Goal: Communication & Community: Share content

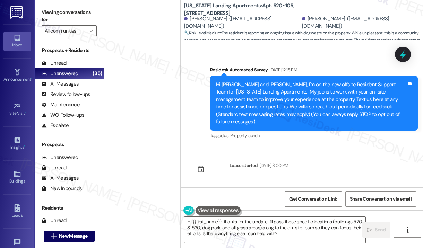
scroll to position [956, 0]
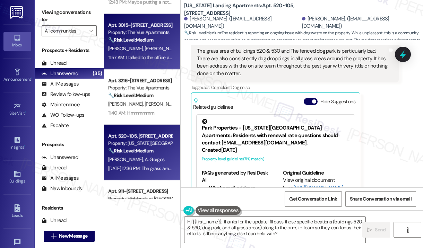
click at [136, 34] on div "Property: The Vue Apartments" at bounding box center [140, 32] width 64 height 7
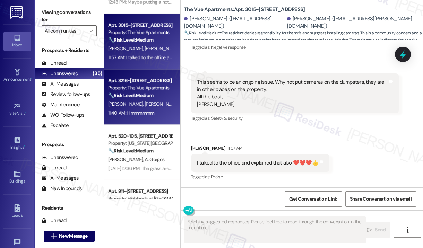
scroll to position [941, 0]
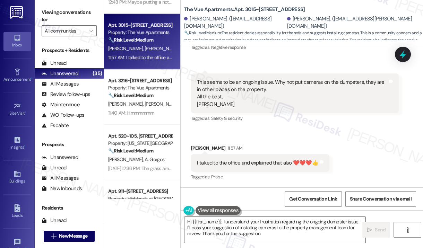
type textarea "Hi {{first_name}}, I understand your frustration regarding the ongoing dumpster…"
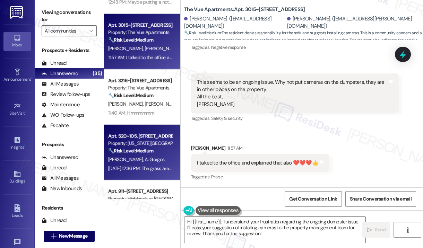
click at [132, 134] on div "Apt. 520~105, [STREET_ADDRESS]" at bounding box center [140, 135] width 64 height 7
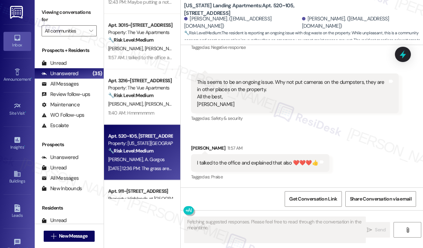
scroll to position [956, 0]
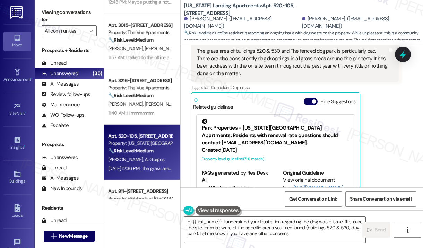
type textarea "Hi {{first_name}}, I understand your frustration regarding the dog waste issue.…"
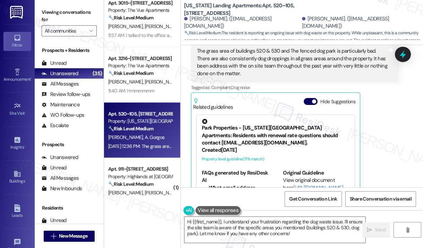
scroll to position [831, 0]
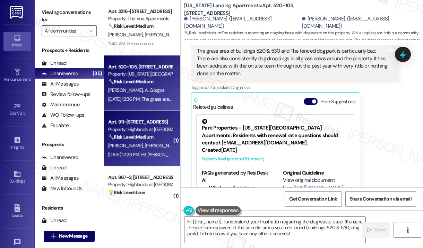
click at [151, 134] on strong "🔧 Risk Level: Medium" at bounding box center [130, 137] width 45 height 6
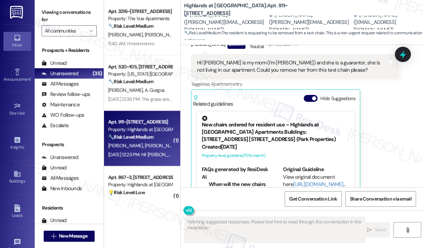
scroll to position [280, 0]
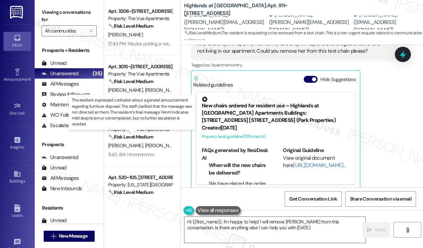
type textarea "Hi {{first_name}}, I'm happy to help! I will remove [PERSON_NAME] from this con…"
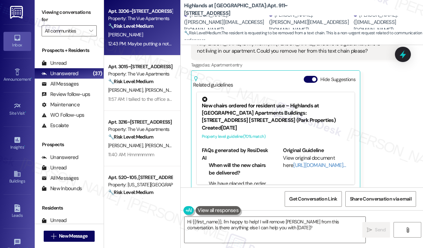
click at [124, 19] on div "Property: The Vue Apartments" at bounding box center [140, 18] width 64 height 7
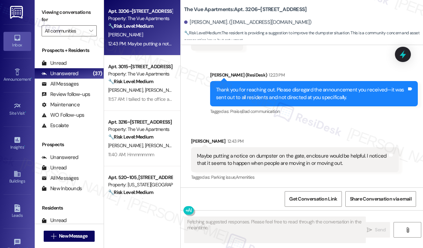
scroll to position [585, 0]
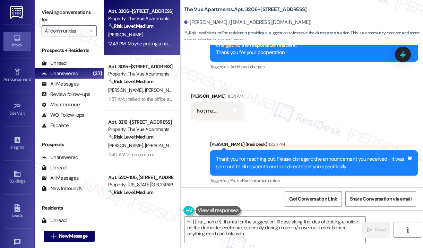
type textarea "Hi {{first_name}}, thanks for the suggestion! I'll pass along the idea of putti…"
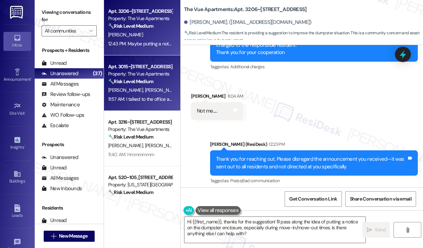
click at [145, 63] on div "Apt. 3015~[STREET_ADDRESS]" at bounding box center [140, 66] width 64 height 7
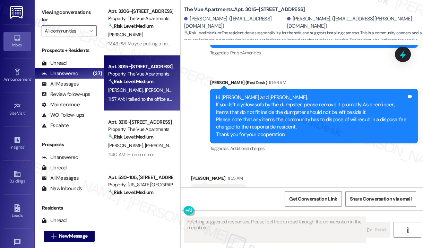
scroll to position [941, 0]
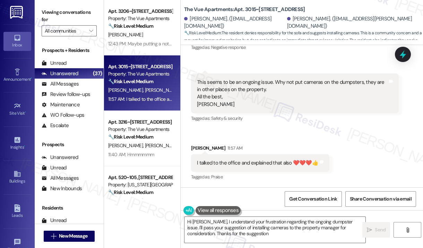
type textarea "Hi [PERSON_NAME], I understand your frustration regarding the ongoing dumpster …"
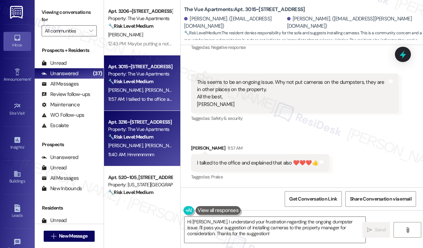
scroll to position [970, 0]
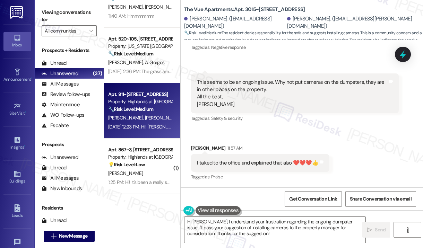
click at [162, 112] on div "🔧 Risk Level: Medium The resident is requesting to be removed from a text chain…" at bounding box center [140, 109] width 64 height 7
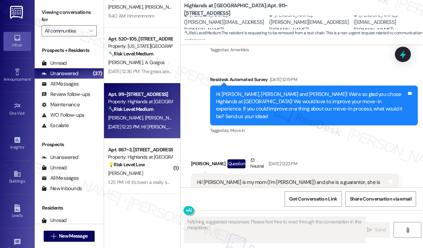
scroll to position [107, 0]
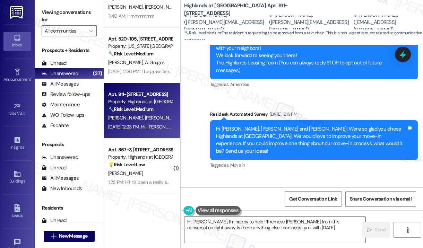
type textarea "Hi [PERSON_NAME], I'm happy to help! I'll remove [PERSON_NAME] from this conver…"
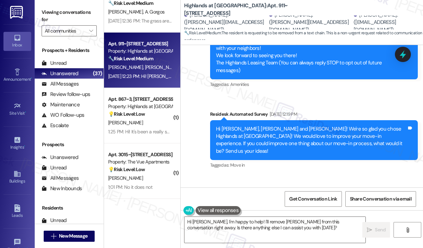
scroll to position [1074, 0]
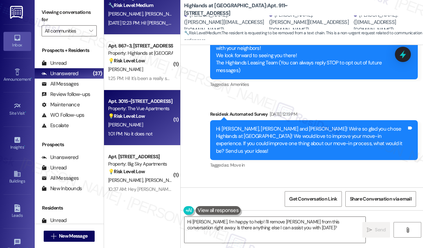
click at [141, 106] on div "Property: The Vue Apartments" at bounding box center [140, 108] width 64 height 7
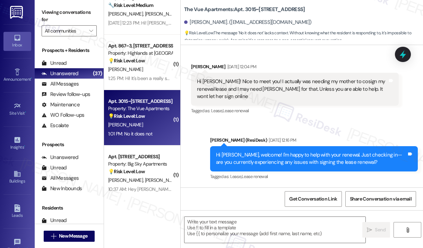
type textarea "Fetching suggested responses. Please feel free to read through the conversation…"
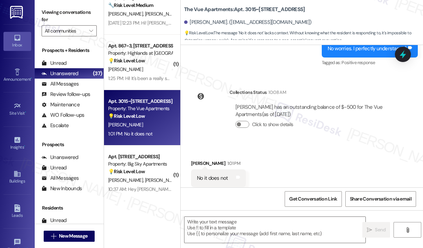
scroll to position [1212, 0]
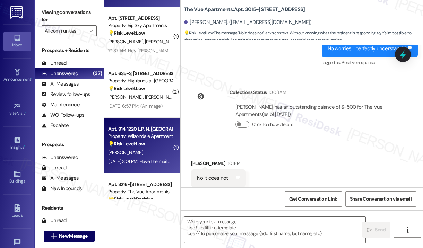
click at [142, 124] on div "Apt. 914, 1220 L.P. N. [GEOGRAPHIC_DATA] Property: Wilsondale Apartments 💡 Risk…" at bounding box center [142, 145] width 76 height 55
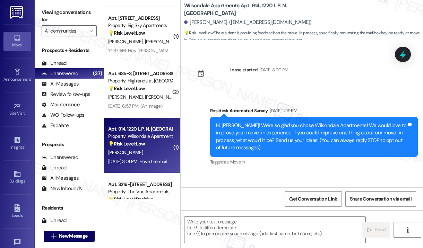
scroll to position [44, 0]
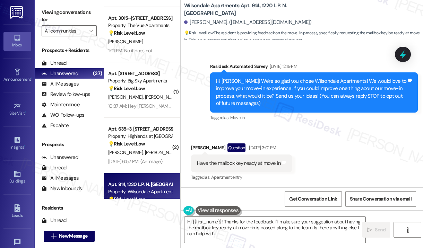
type textarea "Hi {{first_name}}! Thanks for the feedback. I'll make sure your suggestion abou…"
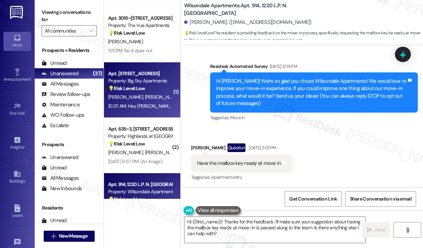
scroll to position [1316, 0]
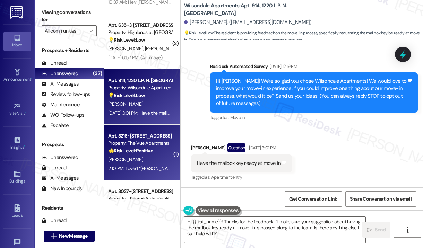
click at [123, 148] on strong "🌟 Risk Level: Positive" at bounding box center [130, 151] width 45 height 6
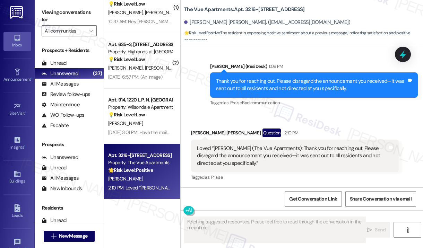
scroll to position [1247, 0]
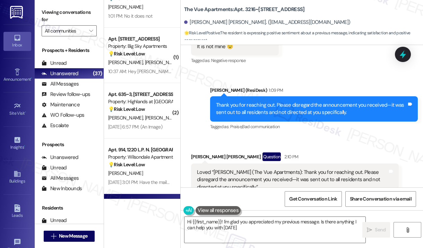
type textarea "Hi {{first_name}}! I'm glad you appreciated my previous message. Is there anyth…"
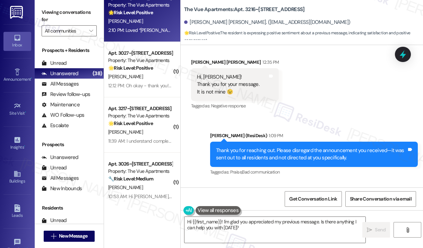
scroll to position [1455, 0]
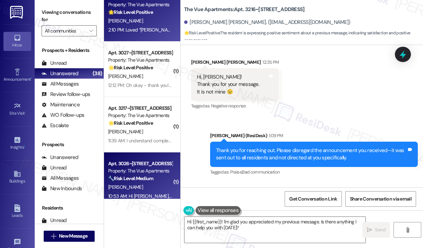
click at [151, 158] on div "Apt. 3026~[STREET_ADDRESS] Property: The Vue Apartments 🔧 Risk Level: Medium Th…" at bounding box center [142, 179] width 76 height 55
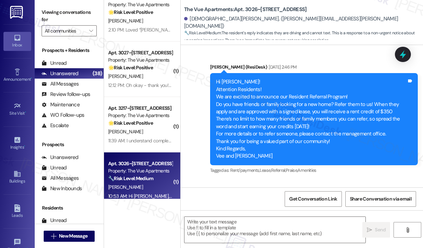
type textarea "Fetching suggested responses. Please feel free to read through the conversation…"
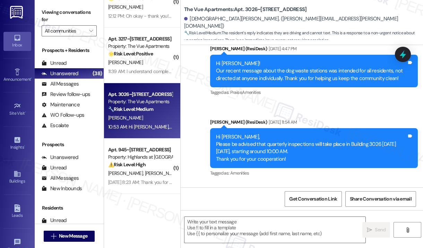
scroll to position [1558, 0]
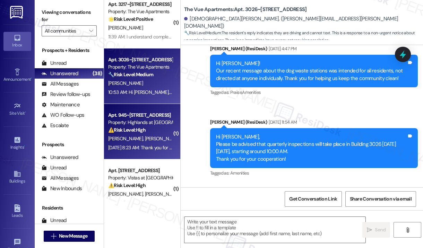
click at [153, 123] on div "Property: Highlands at [GEOGRAPHIC_DATA] Apartments" at bounding box center [140, 122] width 64 height 7
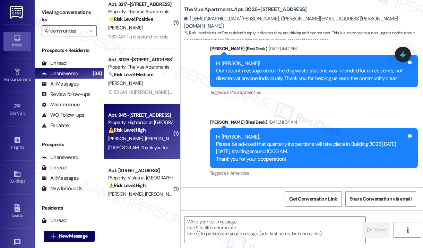
type textarea "Fetching suggested responses. Please feel free to read through the conversation…"
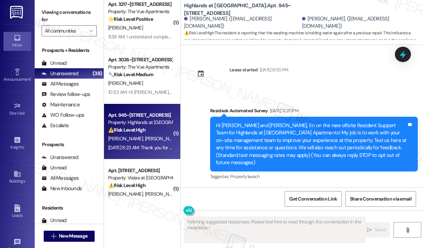
scroll to position [20237, 0]
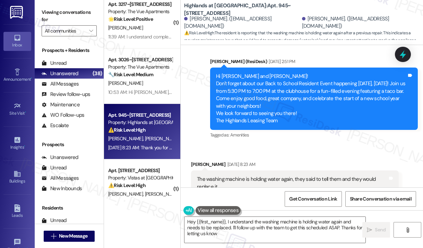
type textarea "Hey {{first_name}}, I understand the washing machine is holding water again and…"
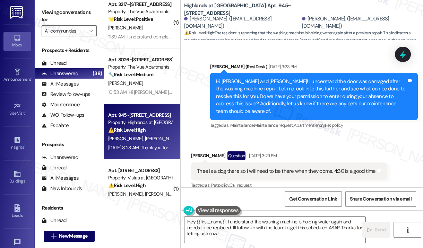
scroll to position [19994, 0]
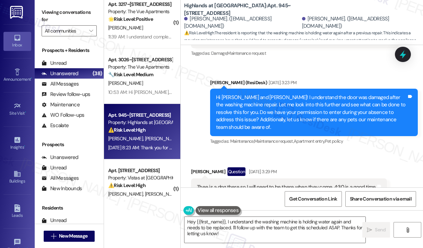
click at [260, 184] on div "Thee is a dog there so I will need to be there when they come. 4:30 is a good t…" at bounding box center [286, 187] width 179 height 7
click at [246, 162] on div "Received via SMS [PERSON_NAME] Question [DATE] 3:29 PM Thee is a dog there so I…" at bounding box center [289, 187] width 206 height 50
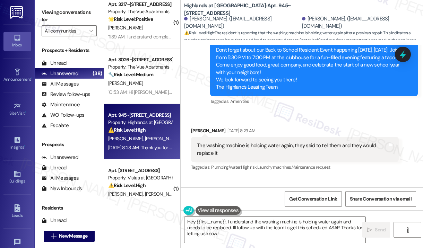
scroll to position [20225, 0]
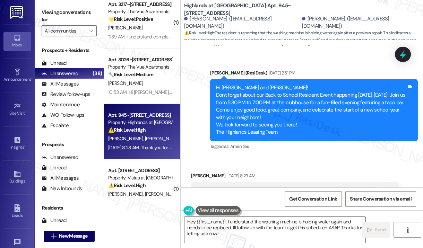
drag, startPoint x: 237, startPoint y: 87, endPoint x: 195, endPoint y: 77, distance: 43.0
click at [195, 182] on div "The washing machine is holding water again, they said to tell them and they wou…" at bounding box center [294, 194] width 207 height 25
copy div "The washing machine is holding water again, they said to tell them and they wou…"
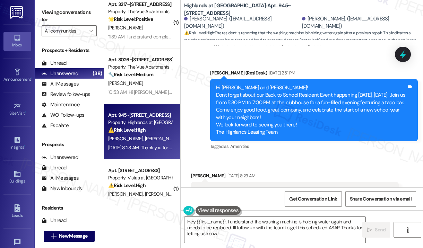
click at [233, 187] on div "The washing machine is holding water again, they said to tell them and they wou…" at bounding box center [292, 194] width 190 height 15
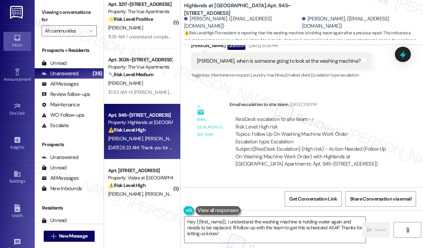
scroll to position [18806, 0]
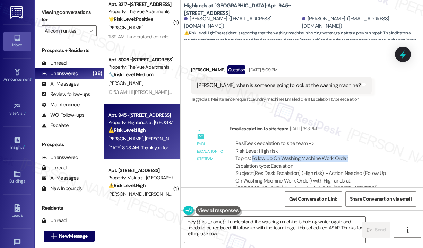
drag, startPoint x: 345, startPoint y: 63, endPoint x: 251, endPoint y: 62, distance: 93.5
click at [251, 140] on div "ResiDesk escalation to site team -> Risk Level: High risk Topics: Follow Up On …" at bounding box center [313, 155] width 157 height 30
copy div "Follow Up On Washing Machine Work Order"
click at [400, 55] on icon at bounding box center [402, 54] width 8 height 11
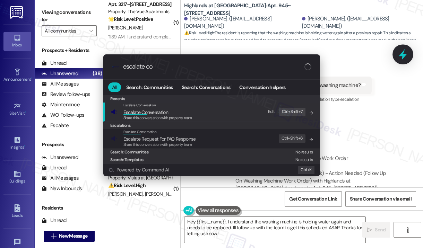
type input "escalate con"
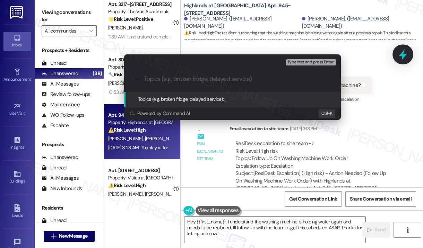
paste input "Follow Up On Washing Machine Work Order"
type input "Follow Up On Washing Machine Work Order"
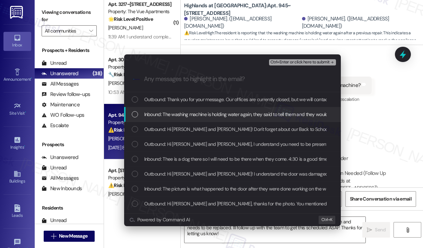
click at [258, 115] on span "Inbound: The washing machine is holding water again, they said to tell them and…" at bounding box center [246, 114] width 204 height 8
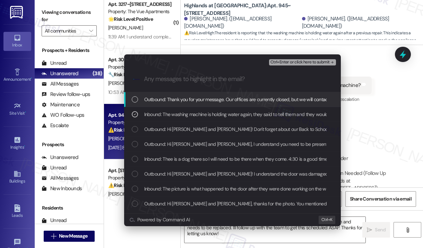
click at [300, 62] on span "Ctrl+Enter or click here to submit" at bounding box center [299, 62] width 59 height 5
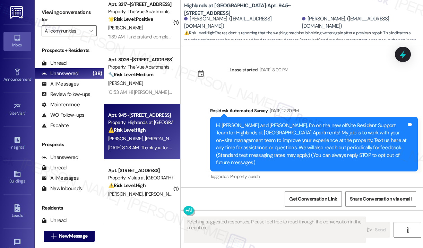
scroll to position [20158, 0]
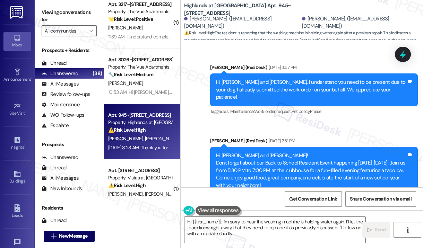
type textarea "Hi {{first_name}}, I'm sorry to hear the washing machine is holding water again…"
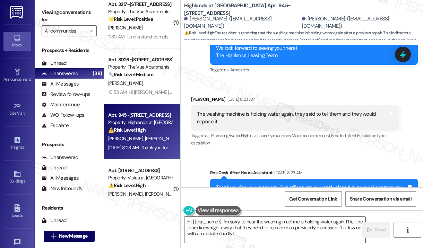
click at [272, 234] on textarea "Hi {{first_name}}, I'm sorry to hear the washing machine is holding water again…" at bounding box center [274, 230] width 181 height 26
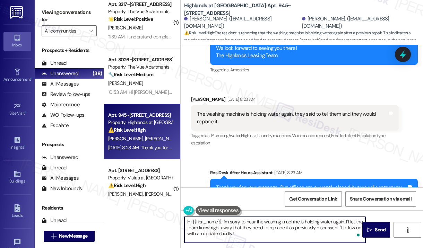
click at [272, 234] on textarea "Hi {{first_name}}, I'm sorry to hear the washing machine is holding water again…" at bounding box center [274, 230] width 181 height 26
click at [287, 235] on textarea "Hi {{first_name}}, I'm sorry to hear the washing machine is holding water again…" at bounding box center [274, 230] width 181 height 26
click at [374, 229] on span "Send" at bounding box center [380, 229] width 14 height 7
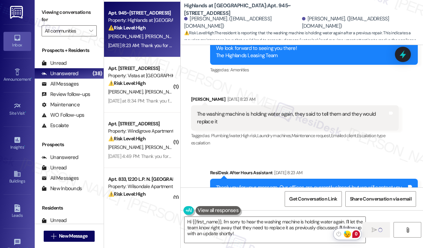
scroll to position [1662, 0]
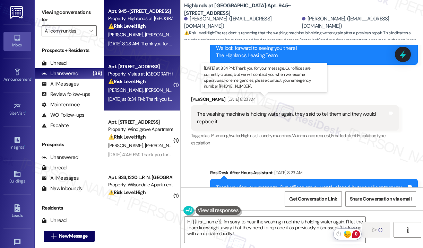
click at [150, 97] on div "[DATE] at 8:34 PM: Thank you for your message. Our offices are currently closed…" at bounding box center [320, 99] width 425 height 6
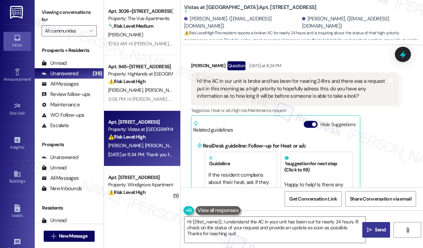
scroll to position [1427, 0]
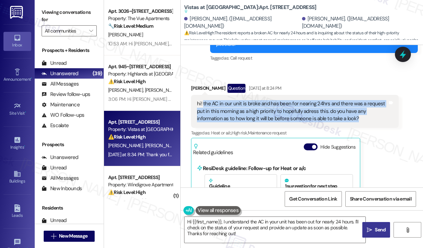
drag, startPoint x: 363, startPoint y: 109, endPoint x: 202, endPoint y: 95, distance: 161.0
click at [202, 100] on div "hi! the AC in our unit is broke and has been for nearing 24hrs and there was a …" at bounding box center [292, 111] width 190 height 22
copy div "the AC in our unit is broke and has been for nearing 24hrs and there was a requ…"
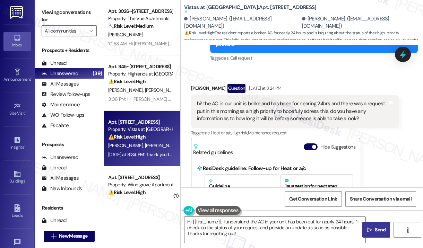
click at [391, 174] on div "[PERSON_NAME] Question [DATE] at 8:24 PM hi! the AC in our unit is broke and ha…" at bounding box center [294, 220] width 207 height 273
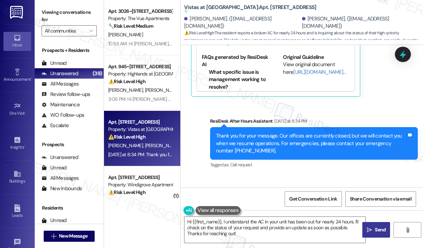
scroll to position [1738, 0]
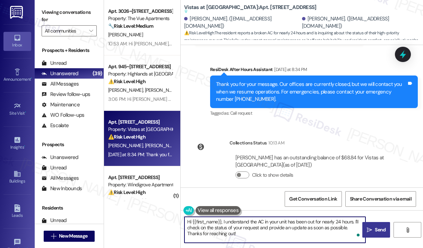
drag, startPoint x: 271, startPoint y: 237, endPoint x: 223, endPoint y: 224, distance: 49.1
click at [223, 224] on textarea "Hi {{first_name}}, I understand the AC in your unit has been out for nearly 24 …" at bounding box center [274, 230] width 181 height 26
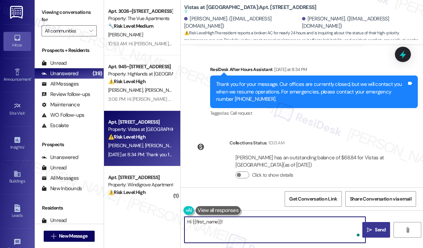
paste textarea "Thank you for reaching out, and I apologize for the delayed response. You menti…"
type textarea "Hi {{first_name}}! Thank you for reaching out, and I apologize for the delayed …"
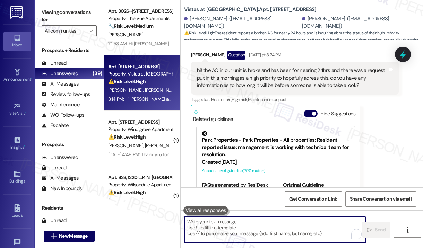
scroll to position [1425, 0]
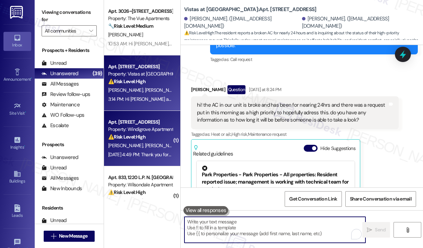
click at [145, 145] on span "[PERSON_NAME]" at bounding box center [162, 145] width 35 height 6
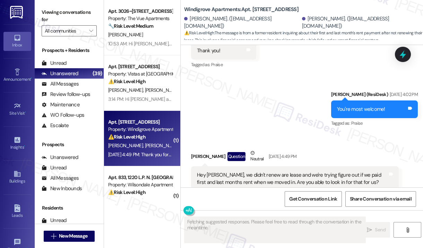
scroll to position [2078, 0]
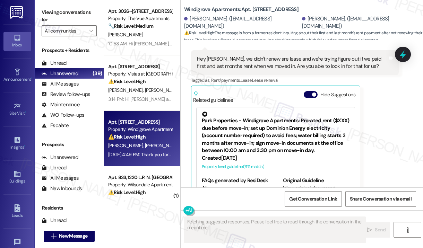
click at [379, 143] on div "[PERSON_NAME] Question Neutral [DATE] 4:49 PM Hey [PERSON_NAME], we didn't rene…" at bounding box center [294, 119] width 207 height 172
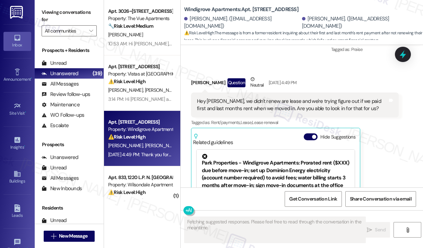
scroll to position [1974, 0]
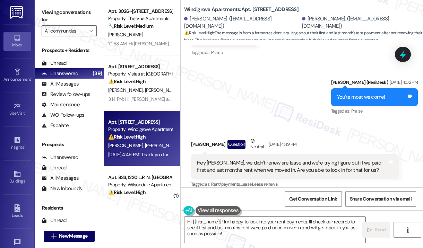
click at [320, 122] on div "Received via SMS [PERSON_NAME] Question Neutral [DATE] 4:49 PM Hey [PERSON_NAME…" at bounding box center [301, 218] width 242 height 193
click at [328, 122] on div "Received via SMS [PERSON_NAME] Question Neutral [DATE] 4:49 PM Hey [PERSON_NAME…" at bounding box center [301, 218] width 242 height 193
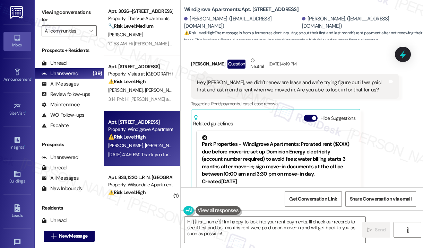
scroll to position [2009, 0]
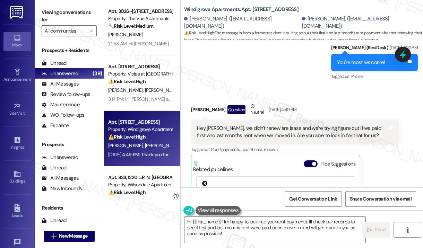
click at [338, 103] on div "[PERSON_NAME] Question Neutral [DATE] 4:49 PM" at bounding box center [294, 111] width 207 height 17
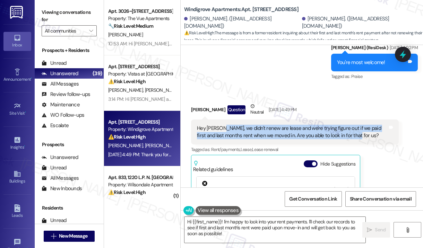
drag, startPoint x: 362, startPoint y: 112, endPoint x: 221, endPoint y: 106, distance: 141.1
click at [221, 125] on div "Hey [PERSON_NAME], we didn't renew are lease and we're trying figure out if we …" at bounding box center [292, 132] width 190 height 15
copy div "we didn't renew are lease and we're trying figure out if we paid first and last…"
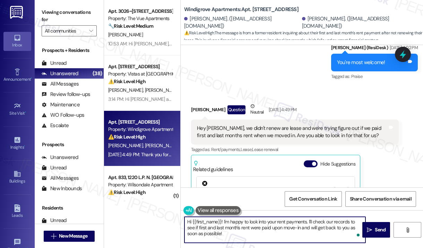
drag, startPoint x: 238, startPoint y: 238, endPoint x: 224, endPoint y: 224, distance: 19.8
click at [224, 224] on textarea "Hi {{first_name}}! I'm happy to look into your rent payments. I'll check our re…" at bounding box center [274, 230] width 181 height 26
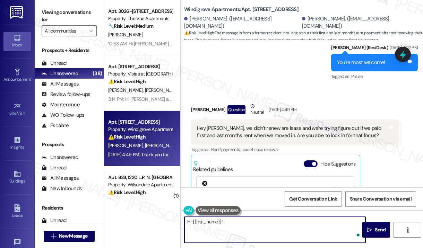
paste textarea "Thank you for reaching out. To help with your request, do you recall if you wer…"
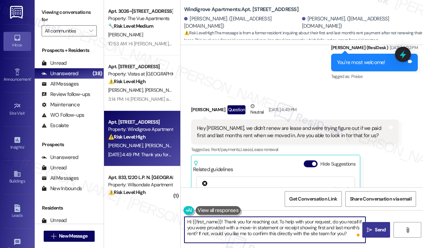
type textarea "Hi {{first_name}}! Thank you for reaching out. To help with your request, do yo…"
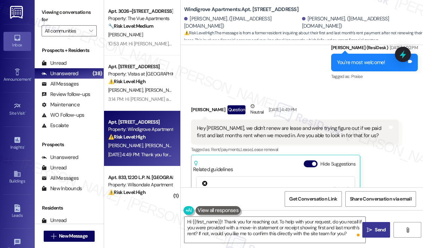
click at [382, 232] on span "Send" at bounding box center [379, 229] width 11 height 7
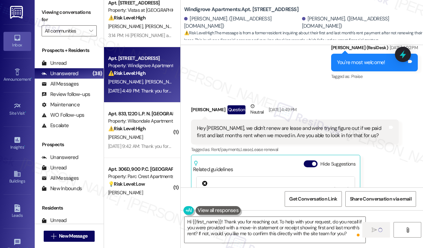
scroll to position [1732, 0]
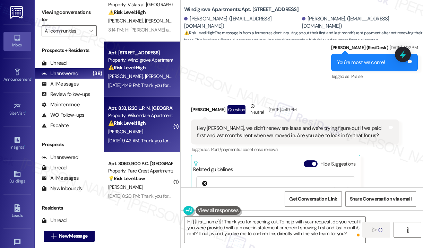
click at [146, 138] on div "[DATE] 9:42 AM: Thank you for your message. Our offices are currently closed, b…" at bounding box center [318, 140] width 420 height 6
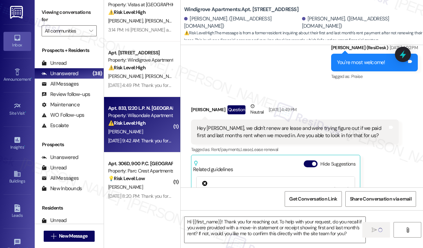
type textarea "Fetching suggested responses. Please feel free to read through the conversation…"
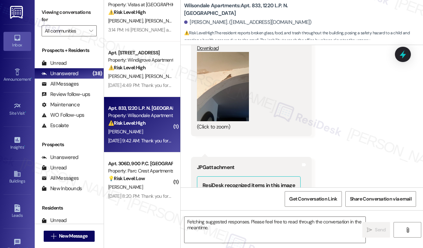
scroll to position [8511, 0]
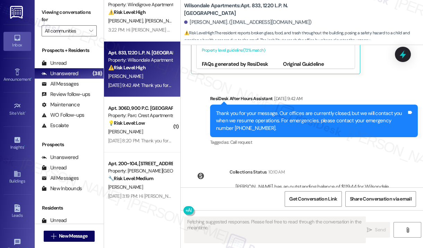
click at [298, 111] on div "Sent via SMS ResiDesk After Hours Assistant [DATE] 9:42 AM Thank you for your m…" at bounding box center [314, 121] width 218 height 63
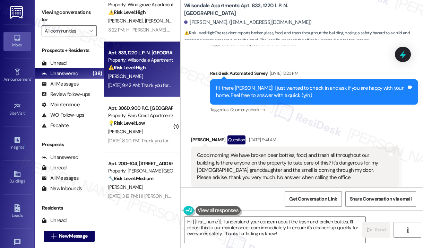
scroll to position [8234, 0]
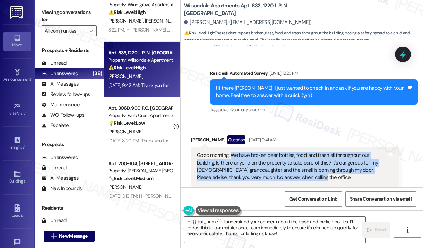
drag, startPoint x: 297, startPoint y: 140, endPoint x: 231, endPoint y: 117, distance: 69.5
click at [231, 152] on div "Good morning. We have broken beer bottles, food, and trash all throughout our b…" at bounding box center [292, 167] width 190 height 30
copy div "We have broken beer bottles, food, and trash all throughout our building. Is th…"
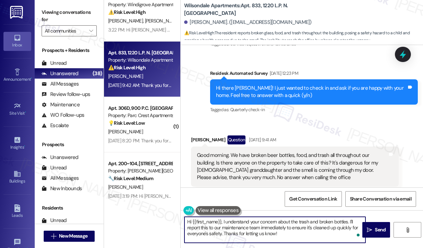
drag, startPoint x: 289, startPoint y: 233, endPoint x: 223, endPoint y: 221, distance: 67.2
click at [223, 221] on textarea "Hi {{first_name}}, I understand your concern about the trash and broken bottles…" at bounding box center [274, 230] width 181 height 26
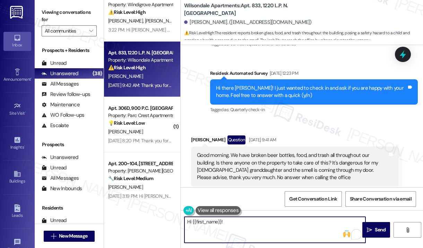
paste textarea "Thank you for reaching out. I’m sorry to hear about the broken bottles, food, a…"
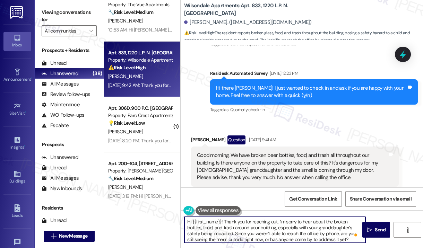
scroll to position [1, 0]
click at [300, 230] on textarea "Hi {{first_name}}! Thank you for reaching out. I’m sorry to hear about the brok…" at bounding box center [274, 230] width 181 height 26
click at [300, 228] on textarea "Hi {{first_name}}! Thank you for reaching out. I’m sorry to hear about the brok…" at bounding box center [274, 230] width 181 height 26
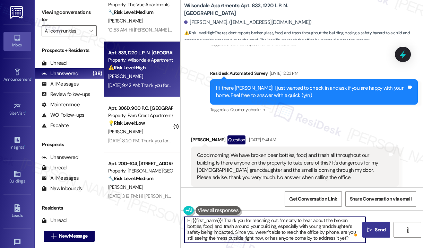
type textarea "Hi {{first_name}}! Thank you for reaching out. I’m sorry to hear about the brok…"
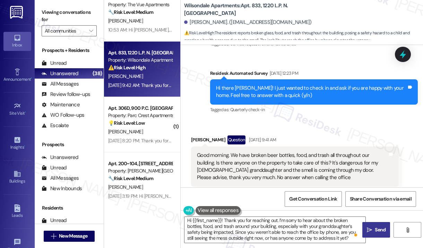
click at [379, 229] on span "Send" at bounding box center [379, 229] width 11 height 7
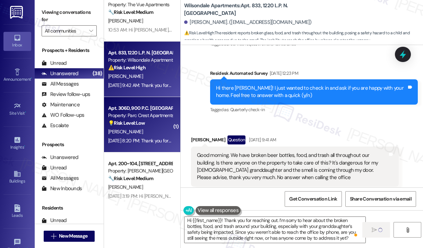
click at [114, 122] on strong "💡 Risk Level: Low" at bounding box center [126, 123] width 37 height 6
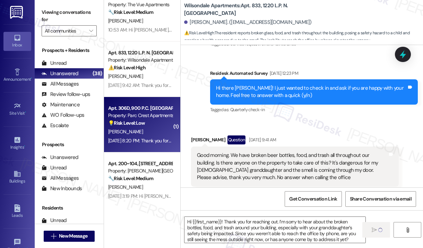
type textarea "Fetching suggested responses. Please feel free to read through the conversation…"
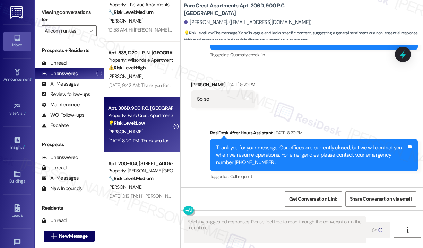
scroll to position [180, 0]
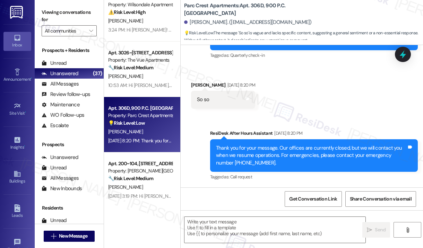
click at [352, 113] on div "Received via SMS [PERSON_NAME] [DATE] 8:20 PM So so Tags and notes" at bounding box center [301, 90] width 242 height 48
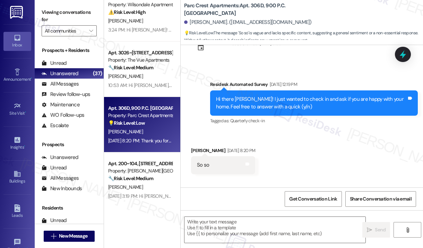
scroll to position [110, 0]
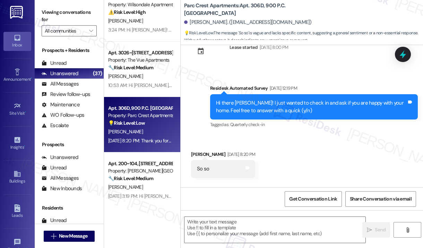
click at [320, 157] on div "Received via SMS [PERSON_NAME] [DATE] 8:20 PM So so Tags and notes" at bounding box center [301, 159] width 242 height 48
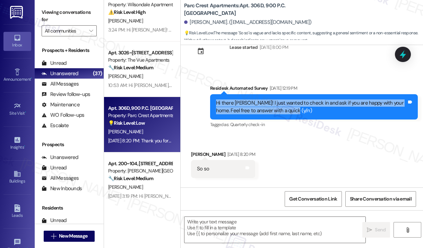
drag, startPoint x: 327, startPoint y: 109, endPoint x: 213, endPoint y: 101, distance: 113.9
click at [213, 101] on div "Hi there [PERSON_NAME]! I just wanted to check in and ask if you are happy with…" at bounding box center [313, 106] width 207 height 25
copy div "Hi there [PERSON_NAME]! I just wanted to check in and ask if you are happy with…"
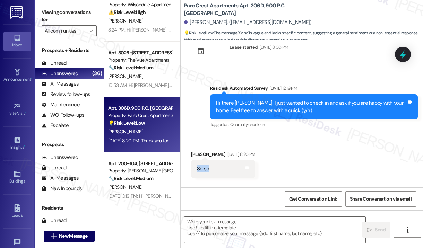
drag, startPoint x: 220, startPoint y: 172, endPoint x: 191, endPoint y: 168, distance: 29.3
click at [191, 168] on div "So so Tags and notes" at bounding box center [223, 169] width 64 height 18
copy div "So so"
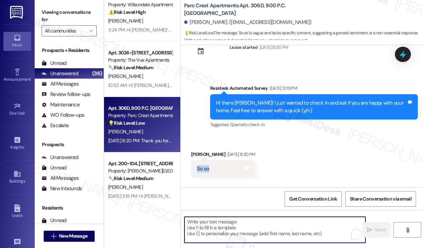
click at [228, 232] on textarea "To enrich screen reader interactions, please activate Accessibility in Grammarl…" at bounding box center [274, 230] width 181 height 26
paste textarea "Thank you for letting me know. When you say “so so,” is there something specifi…"
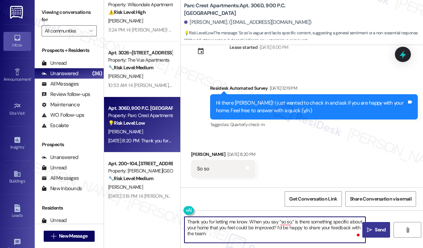
type textarea "Thank you for letting me know. When you say “so so,” is there something specifi…"
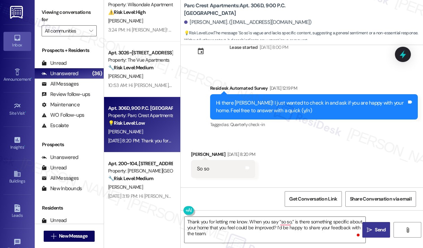
click at [379, 228] on span "Send" at bounding box center [379, 229] width 11 height 7
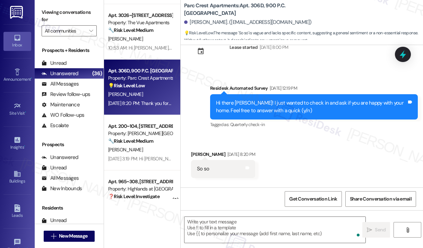
scroll to position [1796, 0]
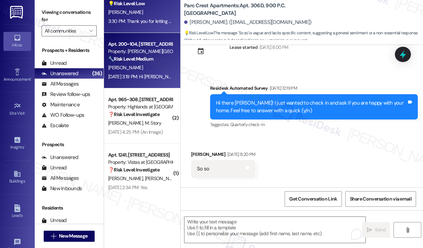
click at [150, 72] on div "[DATE] 3:19 PM: Hi [PERSON_NAME], Don’t forget—our Trail Mix Bar is happening […" at bounding box center [139, 76] width 65 height 9
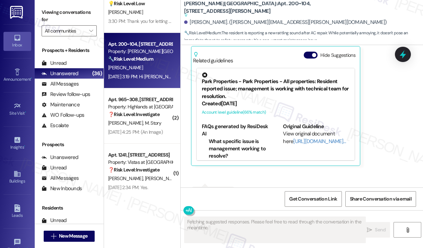
scroll to position [2139, 0]
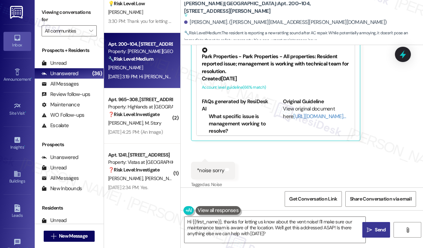
click at [375, 164] on div "Received via SMS [PERSON_NAME] [DATE] 10:58 AM Yes ! it's the vent above the co…" at bounding box center [301, 78] width 242 height 234
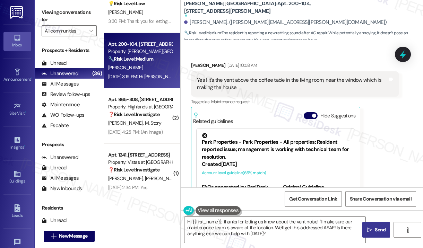
scroll to position [2035, 0]
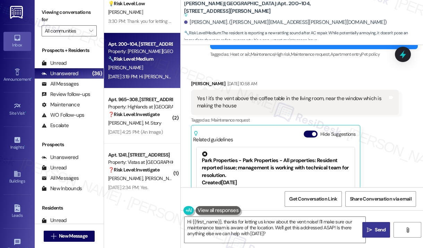
click at [326, 75] on div "Received via SMS [PERSON_NAME] [DATE] 10:58 AM Yes ! it's the vent above the co…" at bounding box center [295, 162] width 218 height 175
click at [317, 80] on div "[PERSON_NAME] [DATE] 10:58 AM" at bounding box center [294, 85] width 207 height 10
click at [389, 142] on div "[PERSON_NAME] [DATE] 10:58 AM Yes ! it's the vent above the coffee table in the…" at bounding box center [294, 162] width 207 height 165
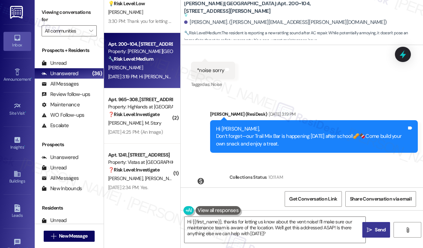
scroll to position [2243, 0]
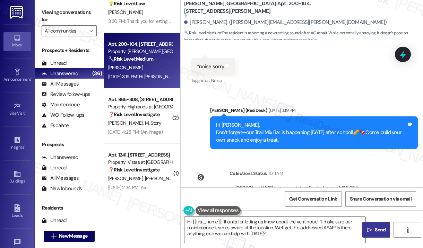
click at [352, 91] on div "Announcement, sent via SMS [PERSON_NAME] (ResiDesk) [DATE] 3:19 PM Hi [PERSON_N…" at bounding box center [301, 122] width 242 height 63
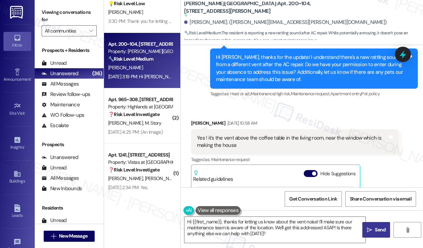
scroll to position [1996, 0]
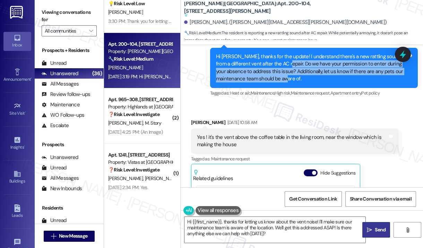
drag, startPoint x: 306, startPoint y: 72, endPoint x: 286, endPoint y: 56, distance: 25.2
click at [286, 56] on div "Hi [PERSON_NAME], thanks for the update! I understand there's a new rattling so…" at bounding box center [311, 68] width 190 height 30
copy div "Do we have your permission to enter during your absence to address this issue? …"
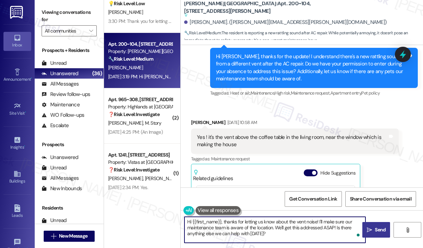
drag, startPoint x: 284, startPoint y: 239, endPoint x: 236, endPoint y: 230, distance: 49.4
click at [223, 219] on textarea "Hi {{first_name}}, thanks for letting us know about the vent noise! I'll make s…" at bounding box center [274, 230] width 181 height 26
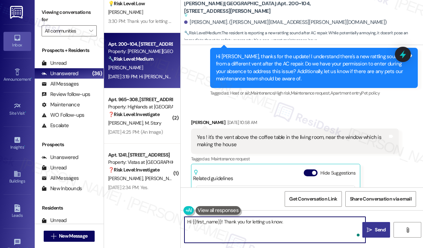
paste textarea "Do we have your permission to enter during your absence to address this issue? …"
type textarea "Hi {{first_name}}! Thank you for letting us know. Do we have your permission to…"
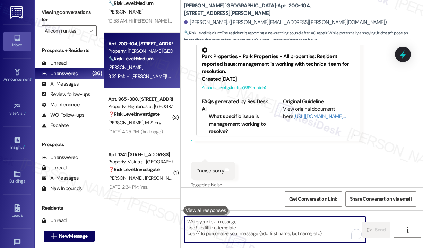
scroll to position [1740, 0]
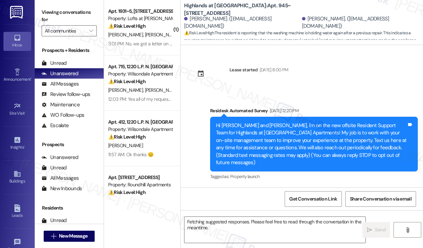
scroll to position [20546, 0]
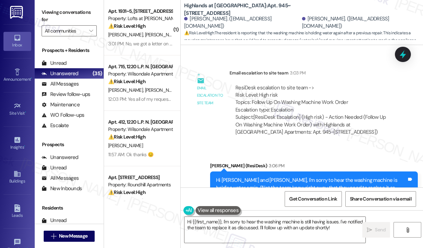
click at [375, 115] on div "Lease started Jul 31, 2024 at 8:00 PM Survey, sent via SMS Residesk Automated S…" at bounding box center [301, 116] width 242 height 142
click at [350, 117] on div "Lease started Jul 31, 2024 at 8:00 PM Survey, sent via SMS Residesk Automated S…" at bounding box center [301, 116] width 242 height 142
click at [286, 227] on textarea "Hi {{first_name}}, I'm sorry to hear the washing machine is still having issues…" at bounding box center [274, 230] width 181 height 26
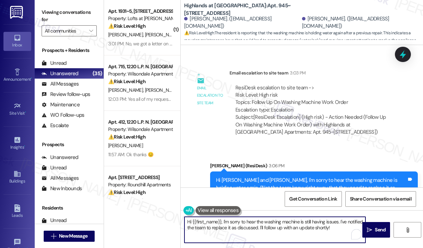
drag, startPoint x: 347, startPoint y: 227, endPoint x: 224, endPoint y: 219, distance: 123.2
click at [224, 219] on textarea "Hi {{first_name}}, I'm sorry to hear the washing machine is still having issues…" at bounding box center [274, 230] width 181 height 26
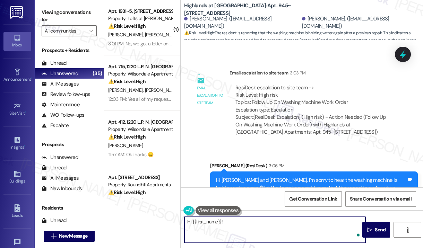
paste textarea "Thank you for reaching out. I was advised by the site team to submit a work ord…"
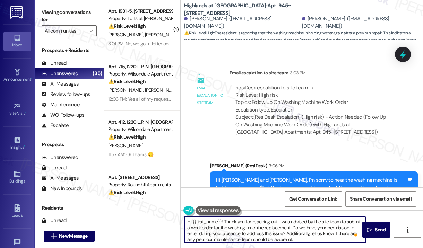
type textarea "Hi {{first_name}}! Thank you for reaching out. I was advised by the site team t…"
click at [314, 235] on textarea "Hi {{first_name}}! Thank you for reaching out. I was advised by the site team t…" at bounding box center [274, 230] width 181 height 26
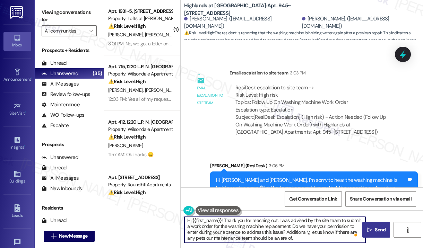
drag, startPoint x: 378, startPoint y: 229, endPoint x: 375, endPoint y: 226, distance: 3.7
click at [377, 228] on span "Send" at bounding box center [379, 229] width 11 height 7
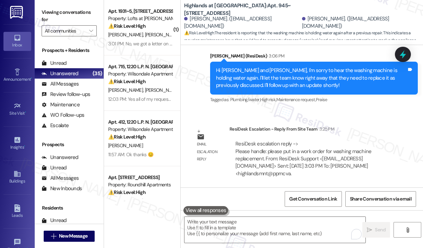
scroll to position [20672, 0]
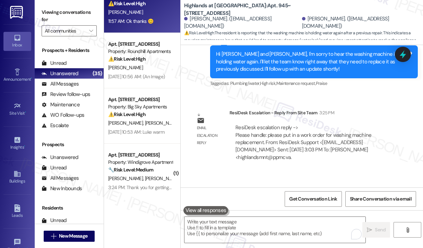
scroll to position [139, 0]
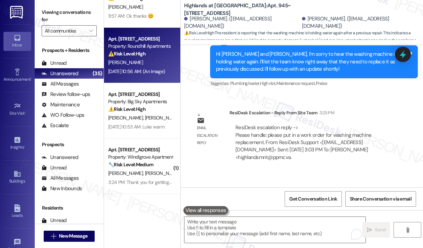
click at [160, 69] on div "Aug 22, 2025 at 10:56 AM: (An Image) Aug 22, 2025 at 10:56 AM: (An Image)" at bounding box center [136, 71] width 56 height 6
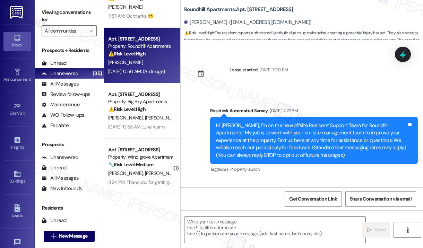
scroll to position [5486, 0]
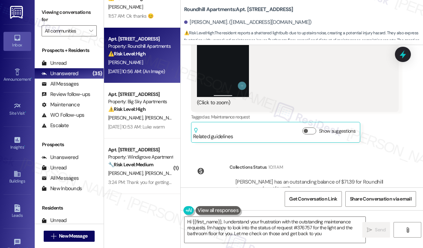
type textarea "Hi {{first_name}}, I understand your frustration with the outstanding maintenan…"
click at [396, 158] on div "Collections Status 10:11 AM Tiffany Ruffner has an outstanding balance of $71.3…" at bounding box center [295, 188] width 218 height 61
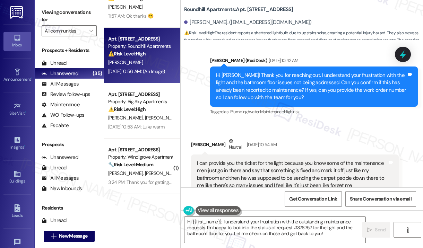
scroll to position [5002, 0]
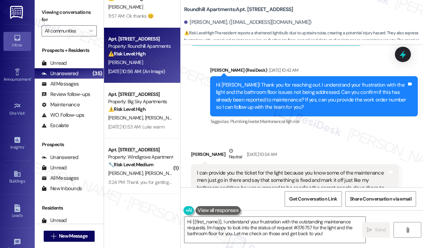
scroll to position [5036, 0]
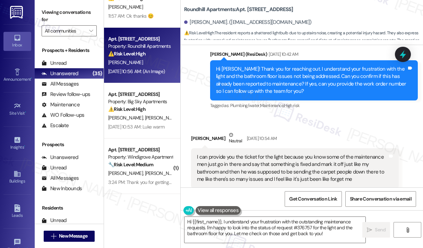
click at [344, 126] on div "Received via SMS Tiffany Ruffner Neutral Aug 22, 2025 at 10:54 AM I can provide…" at bounding box center [295, 224] width 218 height 197
click at [343, 126] on div "Received via SMS Tiffany Ruffner Neutral Aug 22, 2025 at 10:54 AM I can provide…" at bounding box center [295, 224] width 218 height 197
click at [368, 131] on div "Tiffany Ruffner Neutral Aug 22, 2025 at 10:54 AM" at bounding box center [294, 139] width 207 height 17
click at [376, 126] on div "Received via SMS Tiffany Ruffner Neutral Aug 22, 2025 at 10:54 AM I can provide…" at bounding box center [295, 224] width 218 height 197
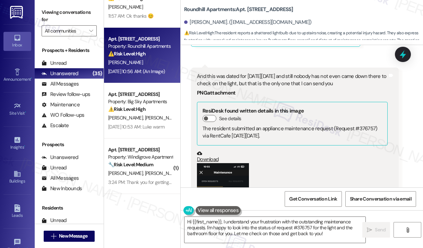
scroll to position [5348, 0]
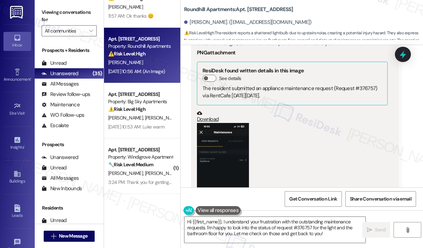
click at [223, 144] on button "Zoom image" at bounding box center [223, 179] width 52 height 113
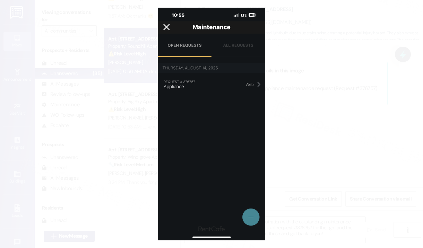
click at [301, 20] on button "Unzoom image" at bounding box center [211, 124] width 423 height 248
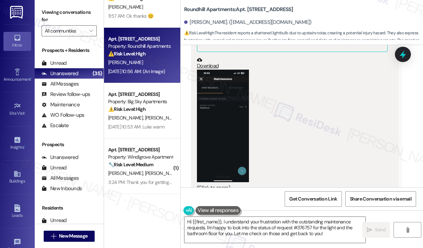
scroll to position [5486, 0]
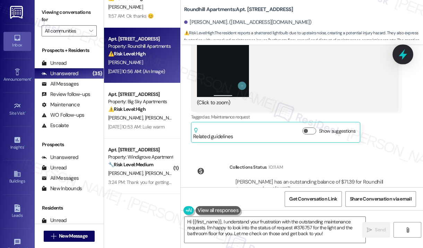
click at [403, 58] on icon at bounding box center [402, 54] width 8 height 11
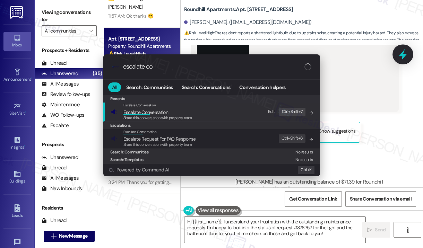
type input "escalate con"
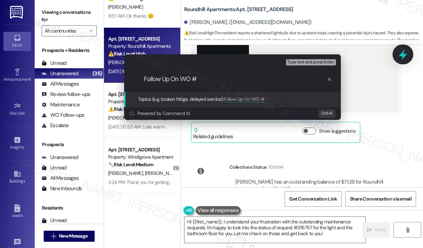
type input "Follow Up On WO #376757"
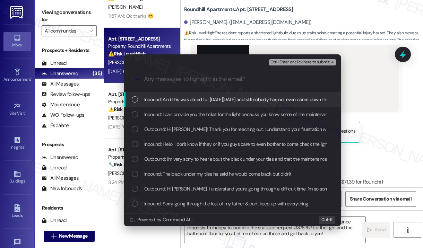
click at [246, 96] on span "Inbound: And this was dated for last Thursday, August 14 and still nobody has n…" at bounding box center [303, 100] width 318 height 8
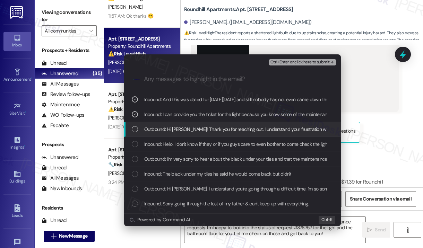
click at [249, 122] on div "Outbound: Hi Tiffany! Thank you for reaching out. I understand your frustration…" at bounding box center [232, 129] width 216 height 15
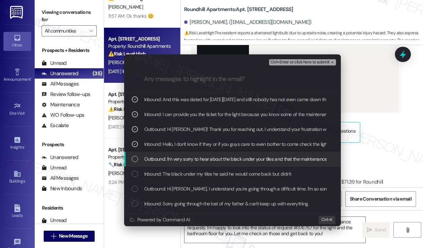
click at [252, 159] on span "Outbound: I'm very sorry to hear about the black under your tiles and that the …" at bounding box center [303, 159] width 319 height 8
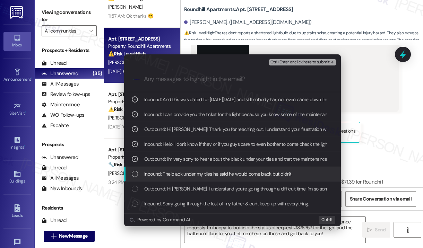
click at [247, 176] on span "Inbound: The black under my tiles he said he would come back but didn't" at bounding box center [217, 174] width 147 height 8
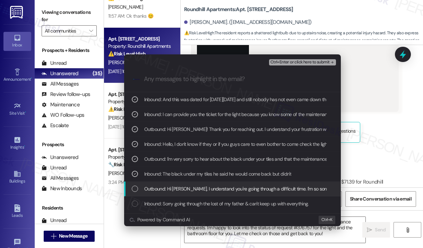
click at [243, 188] on span "Outbound: Hi Tiffany, I understand you're going through a difficult time. I'm s…" at bounding box center [329, 189] width 370 height 8
click at [249, 186] on span "Outbound: Hi Tiffany, I understand you're going through a difficult time. I'm s…" at bounding box center [329, 189] width 370 height 8
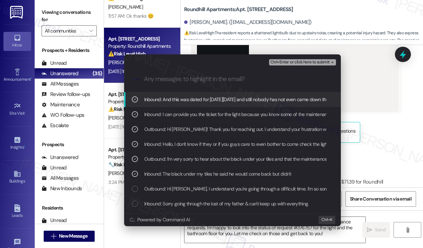
click at [289, 63] on span "Ctrl+Enter or click here to submit" at bounding box center [299, 62] width 59 height 5
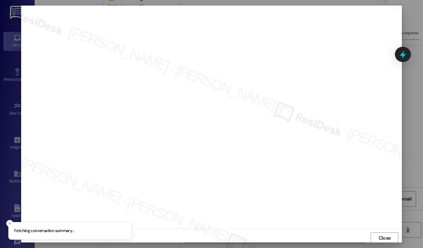
scroll to position [1, 0]
click at [377, 232] on span "Close" at bounding box center [384, 237] width 15 height 10
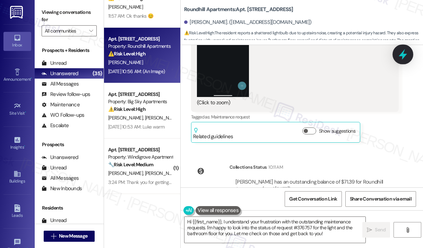
click at [405, 53] on icon at bounding box center [403, 54] width 12 height 12
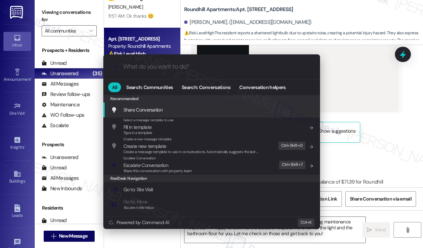
click at [305, 11] on div ".cls-1{fill:#0a055f;}.cls-2{fill:#0cc4c4;} resideskLogoBlueOrange All Search: C…" at bounding box center [211, 124] width 423 height 248
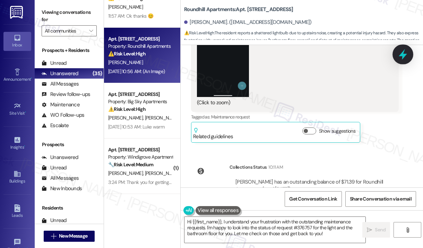
click at [403, 56] on icon at bounding box center [402, 54] width 8 height 11
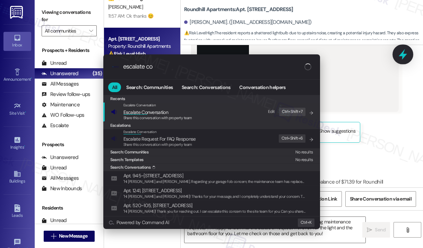
type input "escalate con"
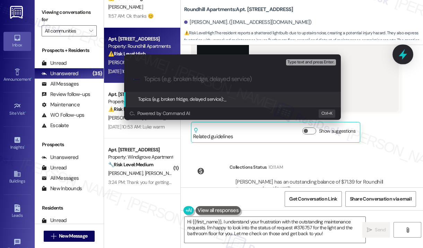
paste input "Follow Up On WO #376757"
type input "Follow Up On WO #376757"
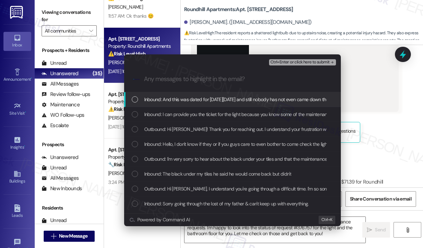
click at [207, 101] on span "Inbound: And this was dated for last Thursday, August 14 and still nobody has n…" at bounding box center [303, 100] width 318 height 8
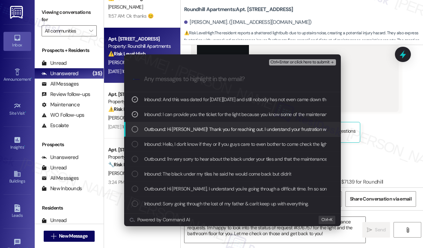
click at [209, 125] on div "Outbound: Hi Tiffany! Thank you for reaching out. I understand your frustration…" at bounding box center [232, 129] width 216 height 15
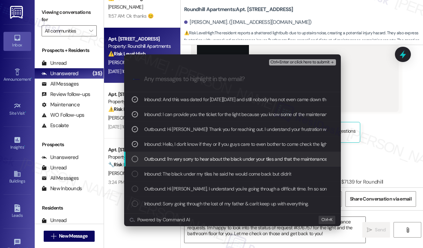
click at [212, 160] on span "Outbound: I'm very sorry to hear about the black under your tiles and that the …" at bounding box center [303, 159] width 319 height 8
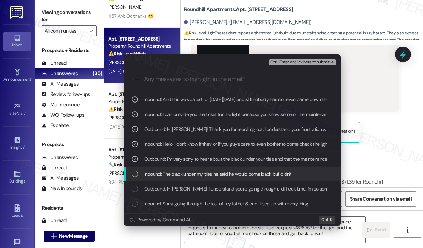
click at [213, 174] on span "Inbound: The black under my tiles he said he would come back but didn't" at bounding box center [217, 174] width 147 height 8
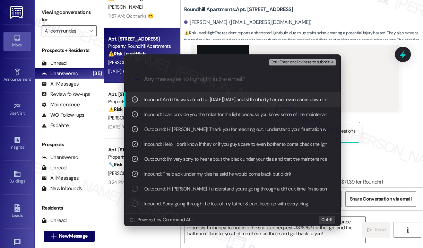
click at [294, 63] on span "Ctrl+Enter or click here to submit" at bounding box center [299, 62] width 59 height 5
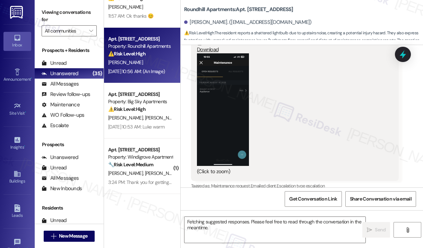
scroll to position [5415, 0]
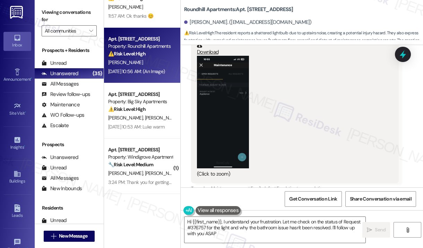
type textarea "Hi {{first_name}}, I understand your frustration. Let me check on the status of…"
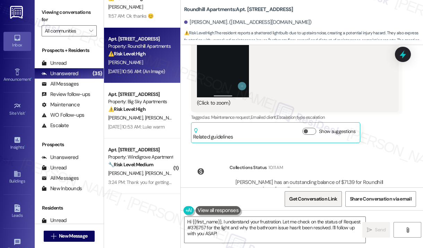
scroll to position [5486, 0]
click at [303, 237] on textarea "Hi {{first_name}}, I understand your frustration. Let me check on the status of…" at bounding box center [274, 230] width 181 height 26
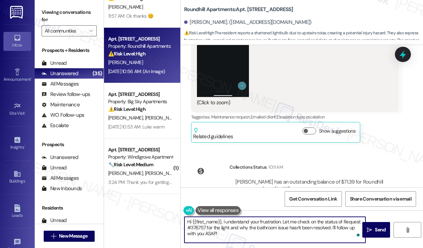
click at [302, 236] on textarea "Hi {{first_name}}, I understand your frustration. Let me check on the status of…" at bounding box center [274, 230] width 181 height 26
click at [374, 229] on span "Send" at bounding box center [380, 229] width 14 height 7
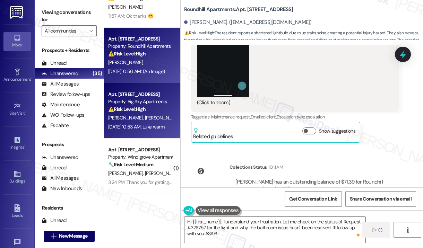
click at [123, 113] on div "⚠️ Risk Level: High The resident reports slow draining in the bathroom tub and …" at bounding box center [140, 109] width 64 height 7
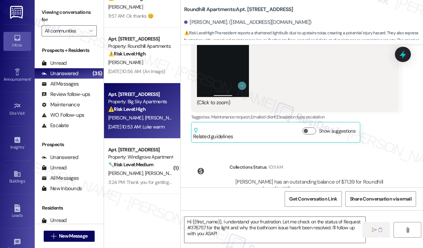
type textarea "Fetching suggested responses. Please feel free to read through the conversation…"
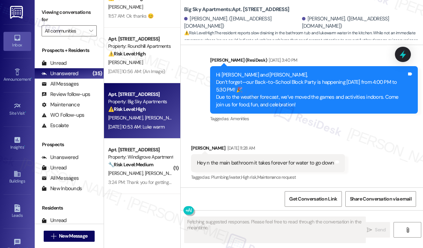
scroll to position [3315, 0]
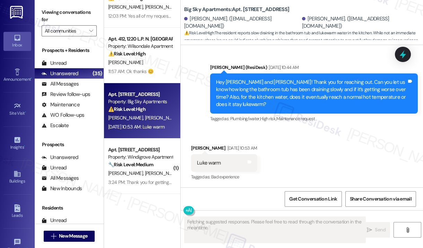
click at [343, 162] on div "Received via SMS Harry Edwards Aug 22, 2025 at 10:53 AM Luke warm Tags and note…" at bounding box center [301, 158] width 242 height 59
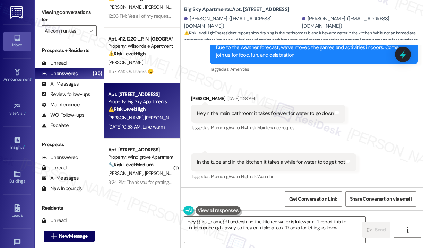
scroll to position [3177, 0]
click at [247, 140] on div "Received via SMS Harry Edwards Aug 21, 2025 at 11:28 AM Hey n the main bathroom…" at bounding box center [301, 132] width 242 height 107
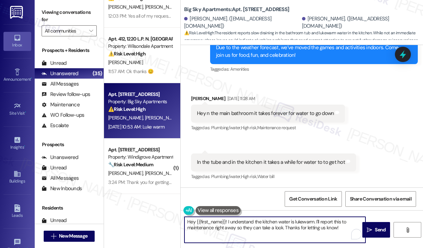
click at [343, 225] on textarea "Hey {{first_name}}! I understand the kitchen water is lukewarm. I'll report thi…" at bounding box center [274, 230] width 181 height 26
drag, startPoint x: 343, startPoint y: 225, endPoint x: 284, endPoint y: 228, distance: 58.6
click at [284, 228] on textarea "Hey {{first_name}}! I understand the kitchen water is lukewarm. I'll report thi…" at bounding box center [274, 230] width 181 height 26
paste textarea "Do we have your permission to enter during your absence to address this issue? …"
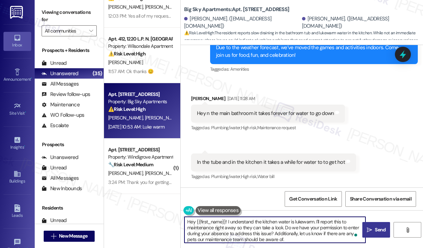
type textarea "Hey {{first_name}}! I understand the kitchen water is lukewarm. I'll report thi…"
click at [373, 228] on span "Send" at bounding box center [380, 229] width 14 height 7
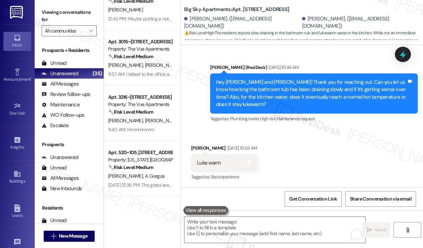
scroll to position [970, 0]
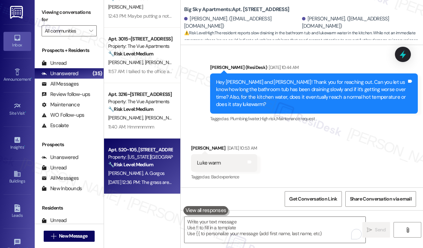
click at [145, 174] on span "A. Gorgos" at bounding box center [155, 173] width 20 height 6
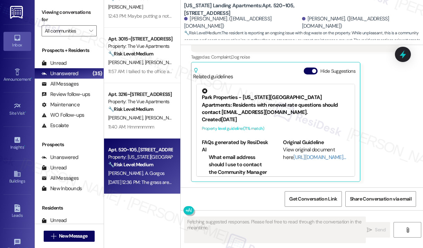
scroll to position [957, 0]
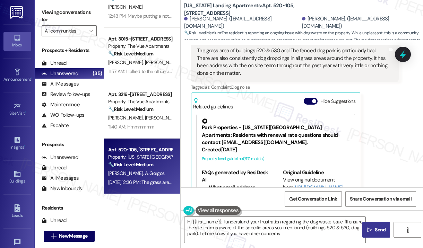
type textarea "Hi {{first_name}}, I understand your frustration regarding the dog waste issue.…"
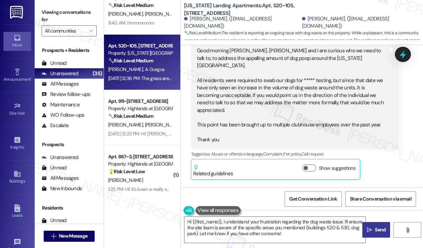
scroll to position [506, 0]
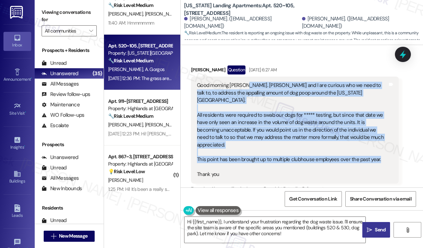
drag, startPoint x: 381, startPoint y: 128, endPoint x: 244, endPoint y: 70, distance: 149.3
click at [244, 82] on div "Good morning Sarah. Megan and I are curious who we need to talk to, to address …" at bounding box center [292, 130] width 190 height 96
copy div "Megan and I are curious who we need to talk to, to address the appalling amount…"
click at [401, 54] on icon at bounding box center [402, 54] width 8 height 11
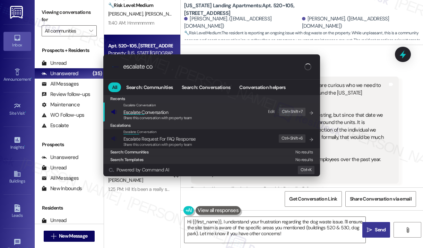
type input "escalate con"
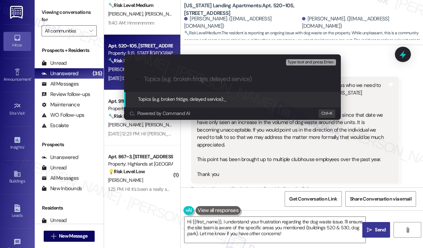
paste input "Concern Regarding Dog Waste at Washington Landing Apartments"
type input "Concern Regarding Dog Waste at Washington Landing Apartments"
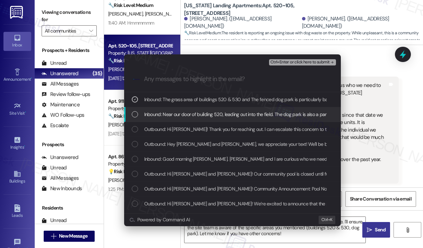
click at [238, 110] on span "Inbound: Near our door of building 520, leading out into the field. The dog par…" at bounding box center [253, 114] width 218 height 8
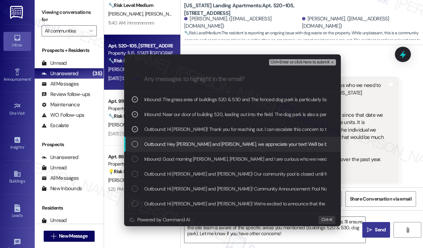
click at [242, 144] on span "Outbound: Hey Adam and Megan, we appreciate your text! We'll be back at 11AM to…" at bounding box center [314, 144] width 341 height 8
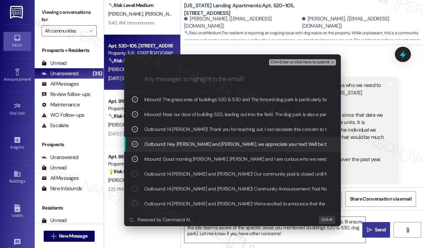
click at [248, 142] on span "Outbound: Hey Adam and Megan, we appreciate your text! We'll be back at 11AM to…" at bounding box center [314, 144] width 341 height 8
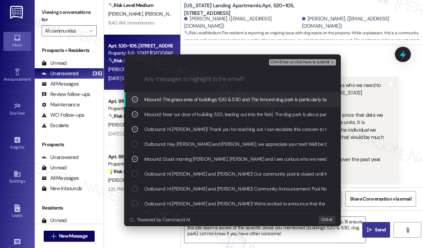
click at [303, 63] on span "Ctrl+Enter or click here to submit" at bounding box center [299, 62] width 59 height 5
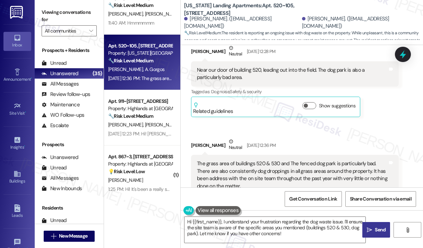
scroll to position [956, 0]
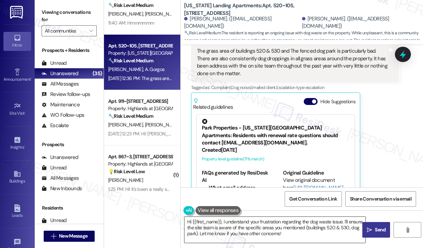
click at [313, 237] on textarea "Hi {{first_name}}, I understand your frustration regarding the dog waste issue.…" at bounding box center [274, 230] width 181 height 26
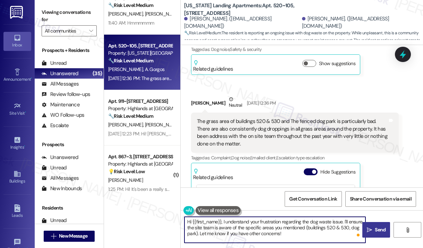
scroll to position [957, 0]
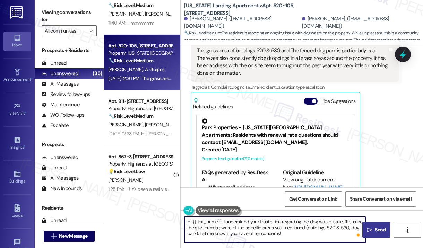
click at [309, 234] on textarea "Hi {{first_name}}, I understand your frustration regarding the dog waste issue.…" at bounding box center [274, 230] width 181 height 26
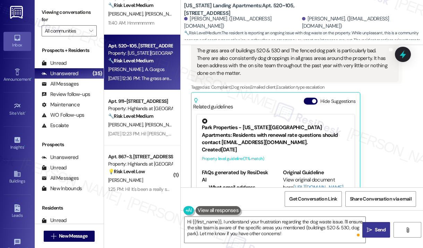
click at [374, 230] on span "Send" at bounding box center [379, 229] width 11 height 7
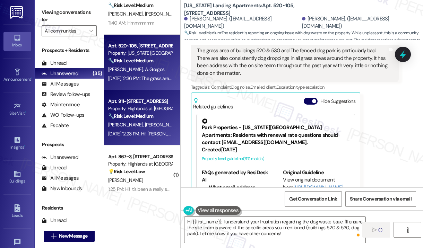
click at [162, 135] on div "Aug 22, 2025 at 12:23 PM: Hi! Kelley is my mom (I'm Emma) and she is a guaranto…" at bounding box center [286, 134] width 357 height 6
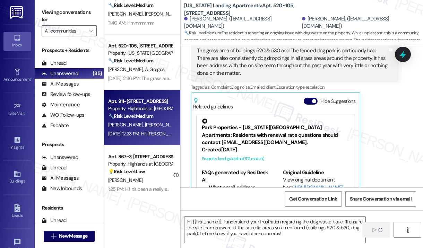
type textarea "Fetching suggested responses. Please feel free to read through the conversation…"
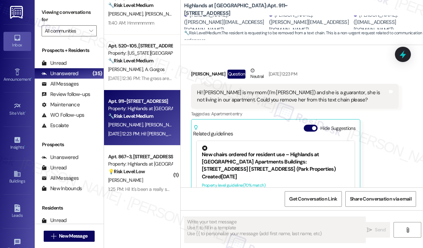
scroll to position [177, 0]
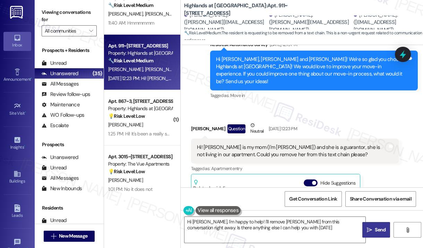
type textarea "Hi Emma, I'm happy to help! I'll remove Kelley from this conversation right awa…"
click at [340, 148] on div "Hi! [PERSON_NAME] is my mom (I'm [PERSON_NAME]) and she is a guarantor, she is …" at bounding box center [292, 151] width 190 height 15
click at [360, 106] on div "Received via SMS Emma Duncan Question Neutral Aug 22, 2025 at 12:23 PM Hi! Kell…" at bounding box center [301, 202] width 242 height 193
drag, startPoint x: 304, startPoint y: 18, endPoint x: 282, endPoint y: 18, distance: 21.8
click at [281, 19] on div "[PERSON_NAME]. ([PERSON_NAME][EMAIL_ADDRESS][DOMAIN_NAME])" at bounding box center [310, 22] width 83 height 22
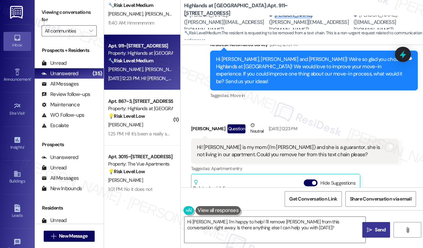
click at [286, 18] on div "[PERSON_NAME]. ([PERSON_NAME][EMAIL_ADDRESS][DOMAIN_NAME])" at bounding box center [310, 22] width 83 height 22
drag, startPoint x: 301, startPoint y: 19, endPoint x: 296, endPoint y: 20, distance: 5.0
click at [296, 20] on div "[PERSON_NAME]. ([PERSON_NAME][EMAIL_ADDRESS][DOMAIN_NAME])" at bounding box center [310, 22] width 83 height 22
click at [297, 18] on div "[PERSON_NAME]. ([PERSON_NAME][EMAIL_ADDRESS][DOMAIN_NAME])" at bounding box center [310, 22] width 83 height 22
drag, startPoint x: 302, startPoint y: 17, endPoint x: 281, endPoint y: 16, distance: 21.5
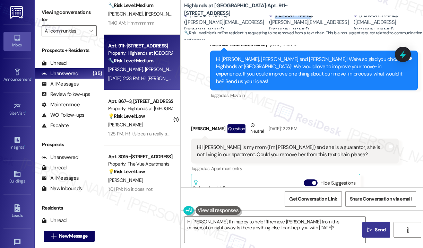
click at [281, 16] on div "[PERSON_NAME]. ([PERSON_NAME][EMAIL_ADDRESS][DOMAIN_NAME])" at bounding box center [310, 22] width 83 height 22
copy div "Kelley Mills"
click at [403, 56] on icon at bounding box center [402, 54] width 8 height 11
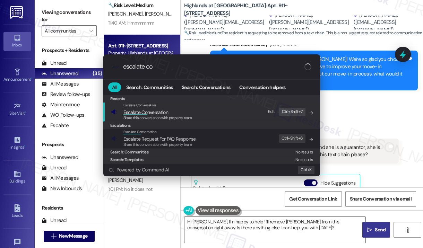
type input "escalate con"
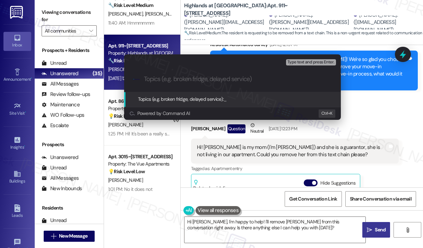
paste input "Kelley Mills"
type input "K"
type input "Bad Data"
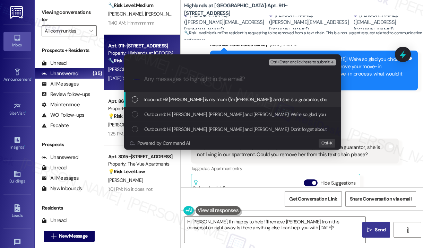
click at [192, 99] on span "Inbound: Hi! Kelley is my mom (I'm Emma) and she is a guarantor, she is not liv…" at bounding box center [315, 100] width 343 height 8
click at [301, 62] on span "Ctrl+Enter or click here to submit" at bounding box center [299, 62] width 59 height 5
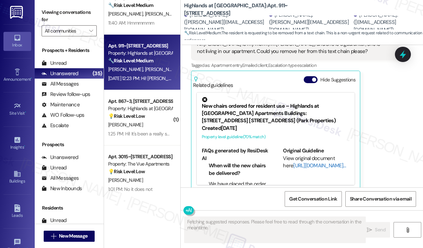
scroll to position [280, 0]
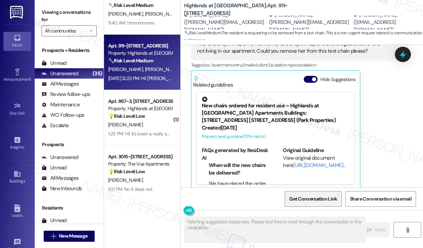
click at [308, 199] on span "Get Conversation Link" at bounding box center [313, 198] width 48 height 7
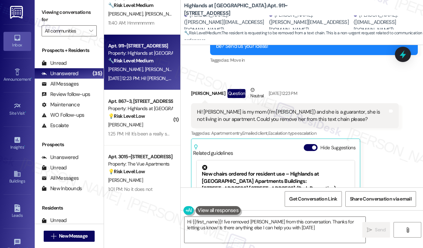
type textarea "Hi {{first_name}}! I've removed Kelley from this conversation. Thanks for letti…"
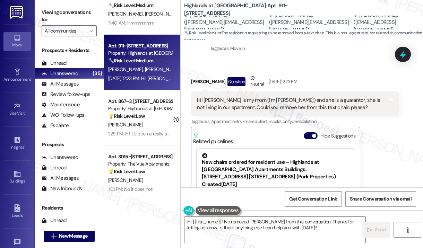
scroll to position [281, 0]
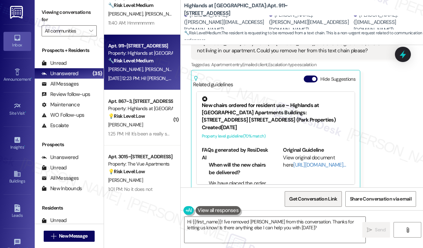
click at [319, 198] on span "Get Conversation Link" at bounding box center [313, 198] width 48 height 7
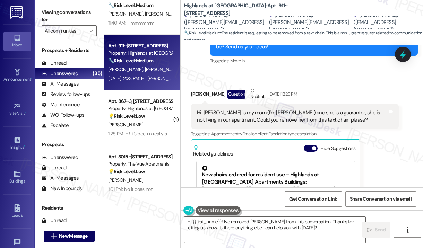
scroll to position [142, 0]
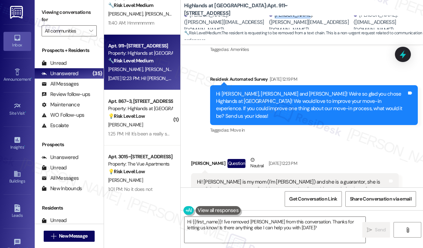
drag, startPoint x: 302, startPoint y: 18, endPoint x: 281, endPoint y: 17, distance: 21.5
click at [281, 17] on div "[PERSON_NAME]. ([PERSON_NAME][EMAIL_ADDRESS][DOMAIN_NAME])" at bounding box center [310, 22] width 83 height 22
copy div "Kelley Mills"
click at [335, 64] on div "Announcement, sent via SMS Sarah (ResiDesk) Aug 21, 2025 at 2:46 PM Hi Emma, Ke…" at bounding box center [301, 44] width 242 height 191
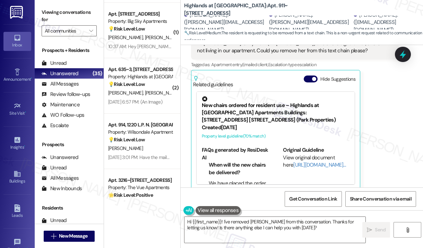
scroll to position [1281, 0]
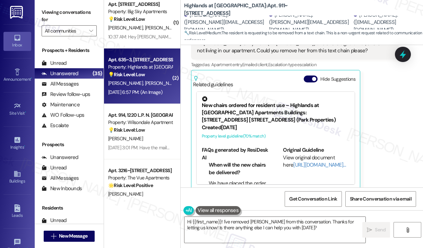
click at [147, 80] on span "[PERSON_NAME]" at bounding box center [162, 83] width 35 height 6
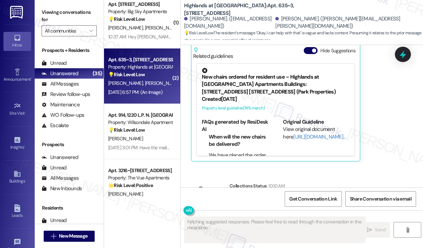
scroll to position [9309, 0]
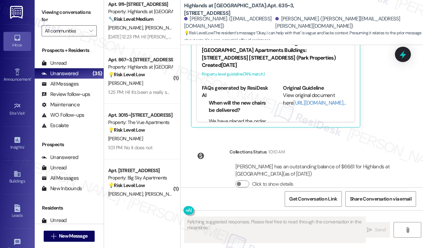
click at [344, 124] on div "Survey, sent via SMS Residesk Automated Survey Mar 11, 2025 at 12:24 PM Hi Emma…" at bounding box center [301, 116] width 242 height 142
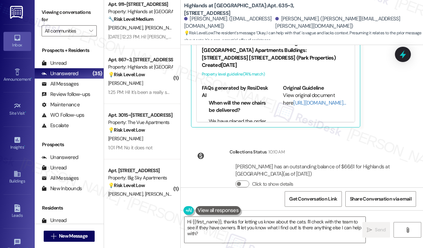
click at [353, 143] on div "Collections Status 10:10 AM Emma Desens has an outstanding balance of $66.61 fo…" at bounding box center [295, 173] width 218 height 61
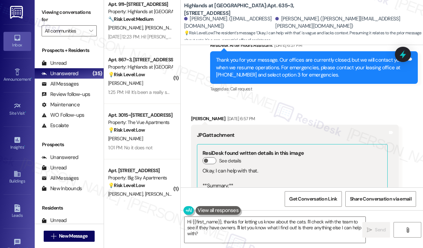
scroll to position [8997, 0]
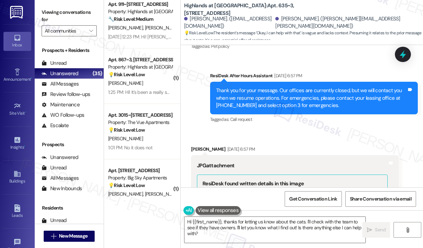
click at [375, 110] on div "Sent via SMS ResiDesk After Hours Assistant Aug 23, 2025 at 6:57 PM Thank you f…" at bounding box center [314, 98] width 218 height 63
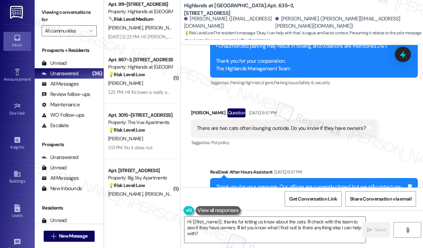
scroll to position [8893, 0]
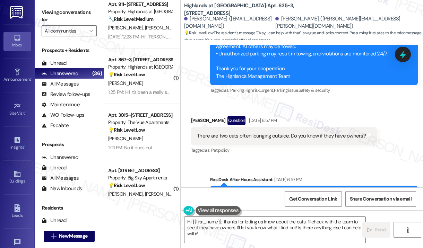
click at [331, 111] on div "Received via SMS Emma Desens Question Aug 23, 2025 at 6:57 PM There are two cat…" at bounding box center [284, 136] width 196 height 50
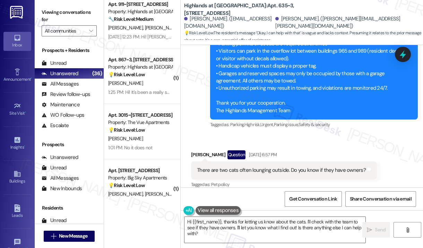
scroll to position [8858, 0]
click at [329, 167] on div "There are two cats often lounging outside. Do you know if they have owners?" at bounding box center [281, 170] width 169 height 7
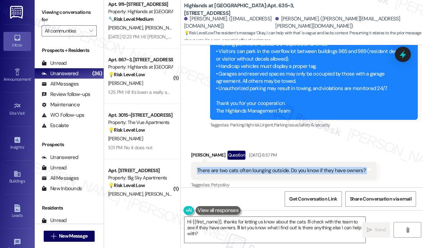
click at [329, 167] on div "There are two cats often lounging outside. Do you know if they have owners?" at bounding box center [281, 170] width 169 height 7
copy div "There are two cats often lounging outside. Do you know if they have owners? Tag…"
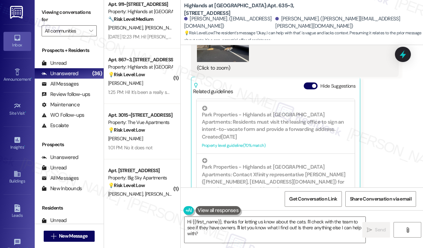
scroll to position [9309, 0]
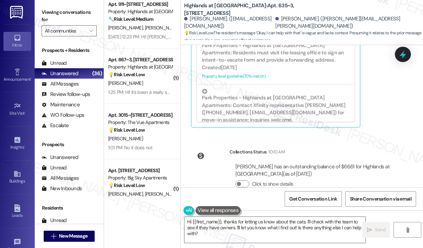
click at [350, 143] on div "Collections Status 10:10 AM Emma Desens has an outstanding balance of $66.61 fo…" at bounding box center [295, 173] width 218 height 61
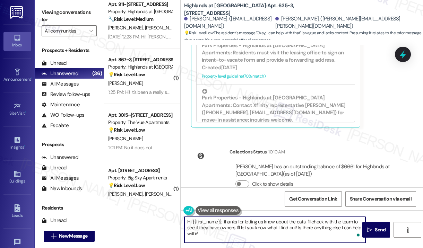
drag, startPoint x: 264, startPoint y: 238, endPoint x: 223, endPoint y: 220, distance: 44.7
click at [222, 220] on textarea "Hi {{first_name}}, thanks for letting us know about the cats. I'll check with t…" at bounding box center [274, 230] width 181 height 26
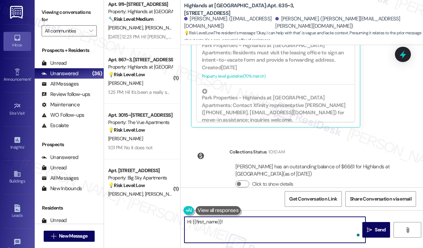
paste textarea "Thank you for reaching out. You mentioned seeing two cats often lounging outsid…"
type textarea "Hi {{first_name}}! Thank you for reaching out. You mentioned seeing two cats of…"
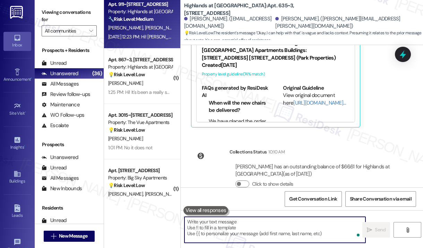
scroll to position [9237, 0]
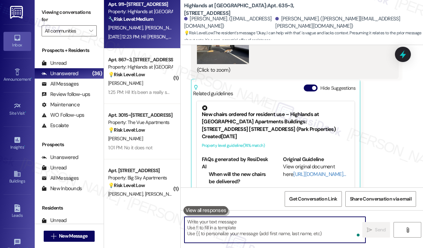
click at [153, 37] on div "Aug 22, 2025 at 12:23 PM: Hi! Kelley is my mom (I'm Emma) and she is a guaranto…" at bounding box center [286, 37] width 357 height 6
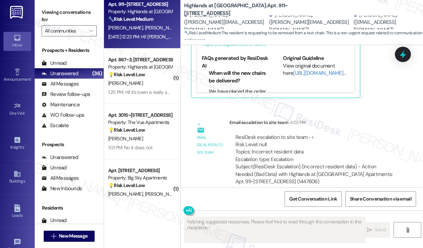
scroll to position [373, 0]
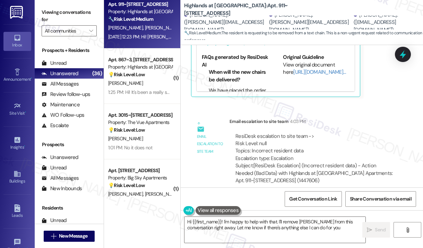
type textarea "Hi {{first_name}}! I'm happy to help with that. I'll remove Kelley from this co…"
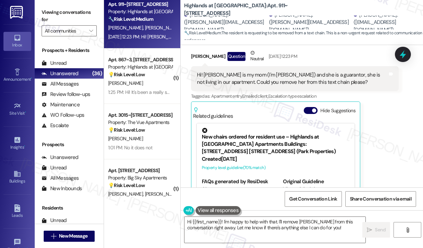
scroll to position [269, 0]
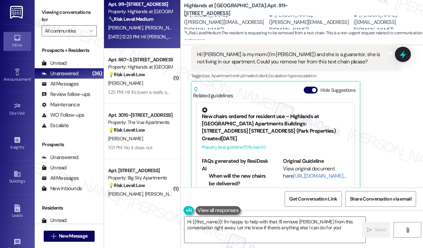
click at [388, 133] on div "Emma Duncan Question Neutral Aug 22, 2025 at 12:23 PM Hi! Kelley is my mom (I'm…" at bounding box center [294, 115] width 207 height 172
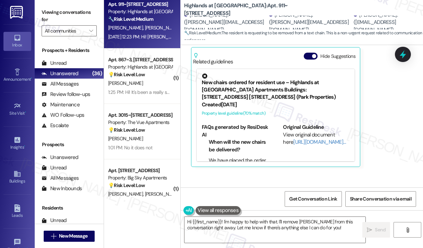
scroll to position [304, 0]
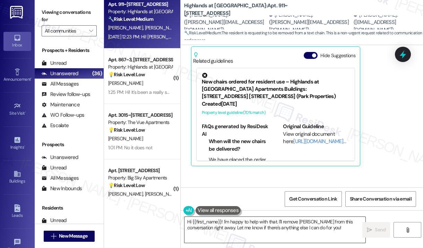
click at [335, 227] on textarea "Hi {{first_name}}! I'm happy to help with that. I'll remove Kelley from this co…" at bounding box center [274, 230] width 181 height 26
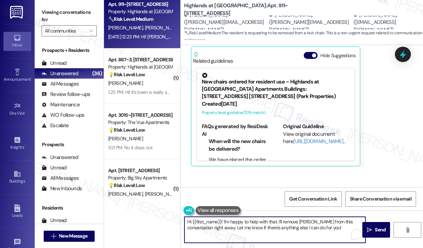
click at [335, 227] on textarea "Hi {{first_name}}! I'm happy to help with that. I'll remove Kelley from this co…" at bounding box center [274, 230] width 181 height 26
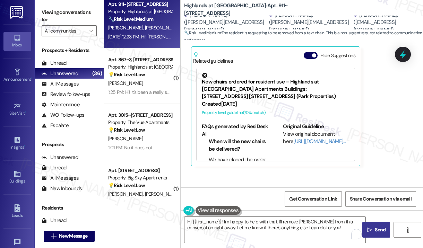
click at [384, 230] on span "Send" at bounding box center [379, 229] width 11 height 7
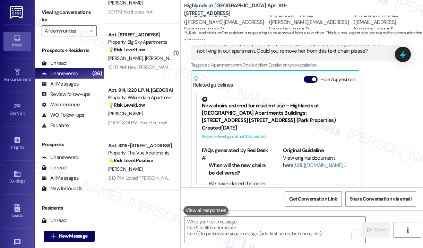
scroll to position [1420, 0]
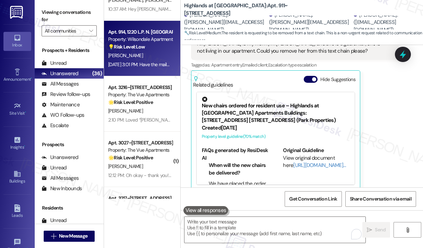
click at [151, 71] on div "Apt. 914, 1220 L.P. N. [GEOGRAPHIC_DATA] Property: Wilsondale Apartments 💡 Risk…" at bounding box center [142, 48] width 76 height 55
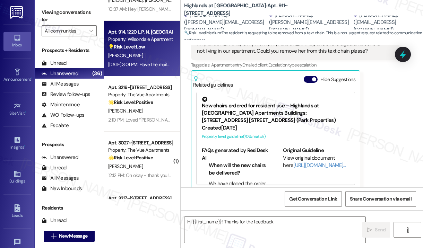
scroll to position [44, 0]
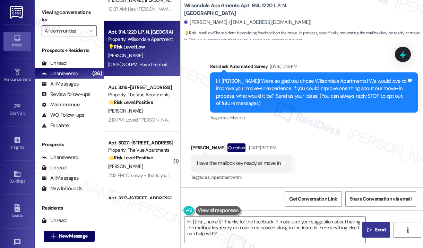
click at [350, 156] on div "Received via SMS Nyasiah Mann Question Aug 22, 2025 at 3:01 PM Have the mailbox…" at bounding box center [301, 158] width 242 height 60
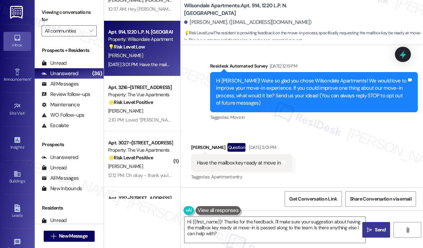
click at [239, 163] on div "Have the mailbox key ready at move in" at bounding box center [239, 162] width 84 height 7
copy div "Have the mailbox key ready at move in Tags and notes"
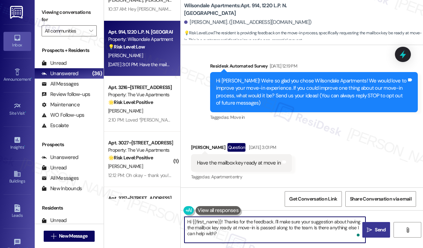
drag, startPoint x: 254, startPoint y: 238, endPoint x: 224, endPoint y: 221, distance: 34.8
click at [224, 220] on textarea "Hi {{first_name}}! Thanks for the feedback. I'll make sure your suggestion abou…" at bounding box center [274, 230] width 181 height 26
paste textarea "you for reaching out. You mentioned having the mailbox key ready at move-in—did…"
click at [261, 234] on textarea "Hi {{first_name}}! Thank you for reaching out. You mentioned having the mailbox…" at bounding box center [274, 230] width 181 height 26
type textarea "Hi {{first_name}}! Thank you for reaching out. You mentioned having the mailbox…"
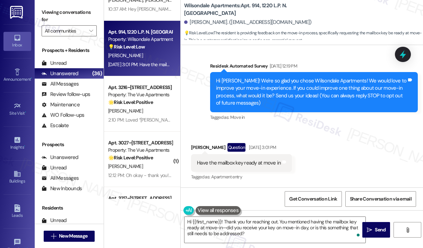
drag, startPoint x: 369, startPoint y: 231, endPoint x: 282, endPoint y: 208, distance: 89.5
click at [369, 230] on icon "" at bounding box center [368, 230] width 5 height 6
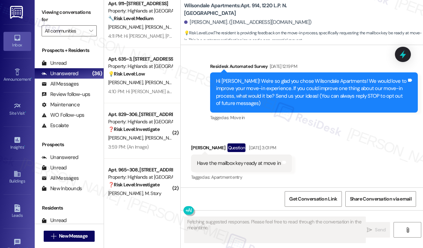
scroll to position [1732, 0]
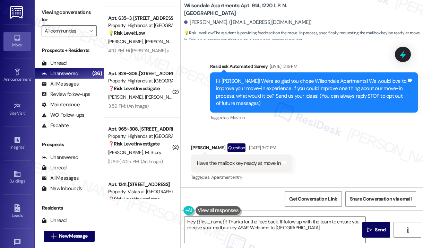
type textarea "Hey {{first_name}}! Thanks for the feedback. I'll follow up with the team to en…"
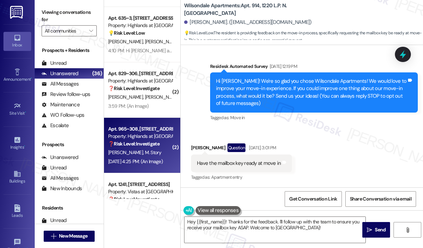
scroll to position [1796, 0]
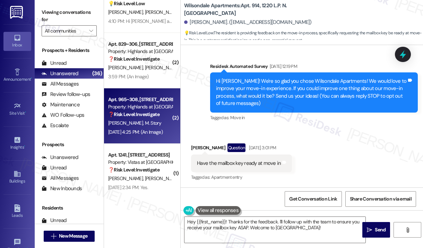
click at [136, 128] on div "Aug 23, 2025 at 4:25 PM: (An Image) Aug 23, 2025 at 4:25 PM: (An Image)" at bounding box center [139, 132] width 65 height 9
type textarea "Fetching suggested responses. Please feel free to read through the conversation…"
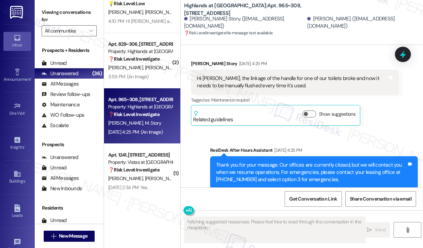
scroll to position [8458, 0]
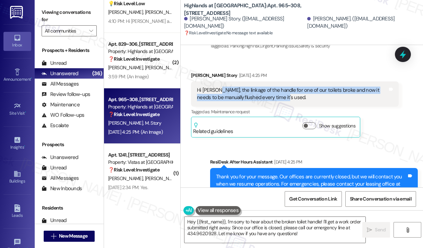
drag, startPoint x: 298, startPoint y: 96, endPoint x: 216, endPoint y: 88, distance: 81.7
click at [216, 88] on div "Hi Sarah, the linkage of the handle for one of our toilets broke and now it nee…" at bounding box center [292, 94] width 190 height 15
copy div "the linkage of the handle for one of our toilets broke and now it needs to be m…"
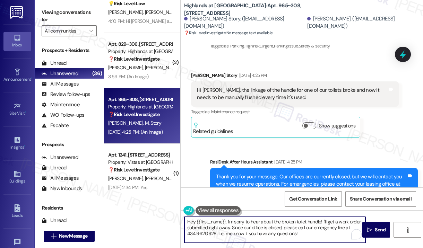
drag, startPoint x: 306, startPoint y: 237, endPoint x: 226, endPoint y: 219, distance: 81.9
click at [226, 219] on textarea "Hey {{first_name}}, I'm sorry to hear about the broken toilet handle! I'll get …" at bounding box center [274, 230] width 181 height 26
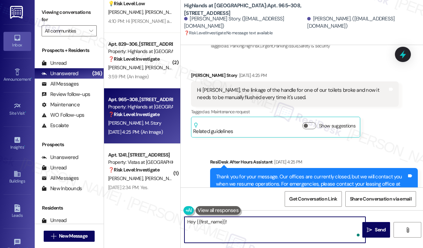
paste textarea "Thank you for reaching out. Sorry to hear about the toilet handle issue. Has th…"
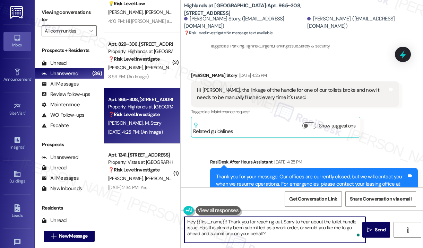
click at [299, 232] on textarea "Hey {{first_name}}! Thank you for reaching out. Sorry to hear about the toilet …" at bounding box center [274, 230] width 181 height 26
type textarea "Hey {{first_name}}! Thank you for reaching out. Sorry to hear about the toilet …"
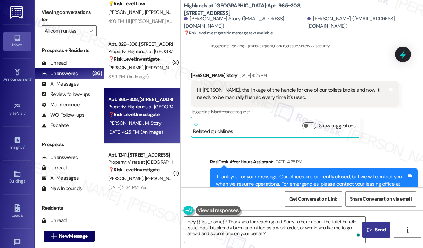
click at [368, 232] on icon "" at bounding box center [368, 230] width 5 height 6
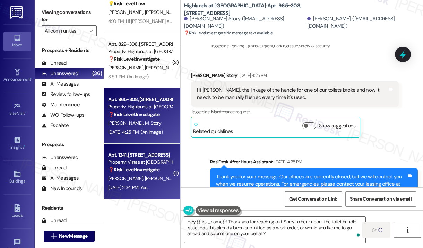
click at [141, 161] on div "Property: Vistas at [GEOGRAPHIC_DATA]" at bounding box center [140, 162] width 64 height 7
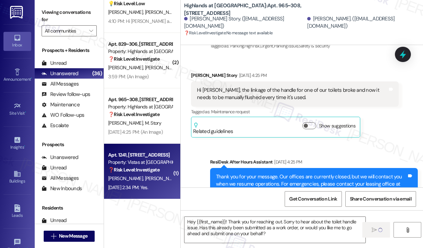
type textarea "Fetching suggested responses. Please feel free to read through the conversation…"
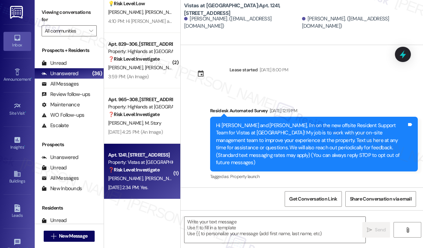
scroll to position [5628, 0]
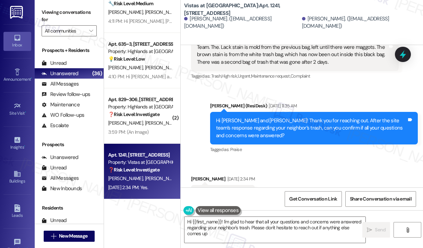
type textarea "Hi {{first_name}}! I'm glad to hear that all your questions and concerns were a…"
click at [316, 160] on div "Received via SMS Julia Timmons Aug 22, 2025 at 2:34 PM Yes. Tags and notes Tagg…" at bounding box center [301, 189] width 242 height 59
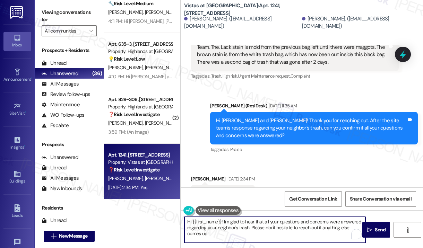
click at [289, 233] on textarea "Hi {{first_name}}! I'm glad to hear that all your questions and concerns were a…" at bounding box center [274, 230] width 181 height 26
click at [367, 230] on icon "" at bounding box center [368, 230] width 5 height 6
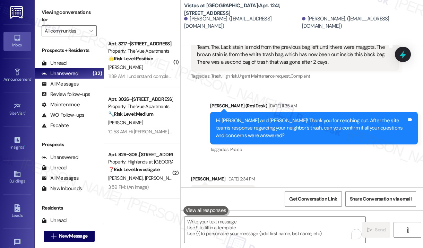
scroll to position [1574, 0]
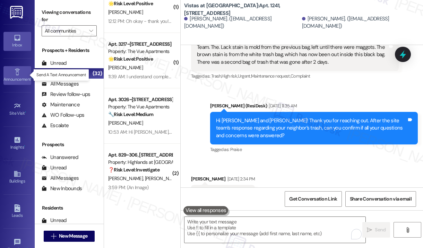
click at [14, 78] on div "Announcement •" at bounding box center [17, 79] width 35 height 7
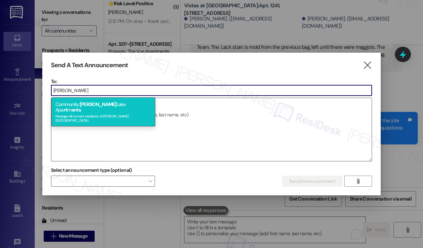
type input "preston"
click at [101, 106] on div "Community: Preston Lake Apa rt m ents Message all current residents of Preston …" at bounding box center [103, 111] width 104 height 29
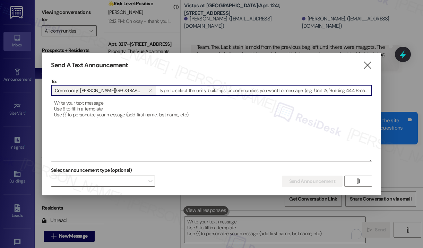
click at [100, 106] on textarea at bounding box center [211, 129] width 320 height 63
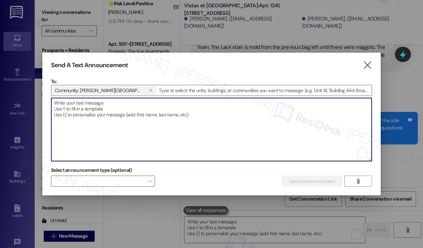
paste textarea "Hi {{first_name}}, Thank you to all who participated in our Resident Raffle! :t…"
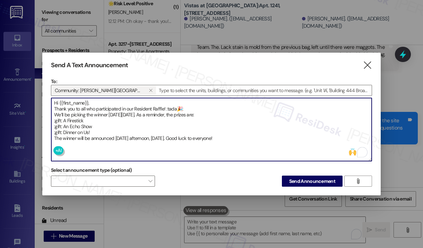
click at [176, 108] on textarea "Hi {{first_name}}, Thank you to all who participated in our Resident Raffle! :t…" at bounding box center [211, 129] width 320 height 63
click at [61, 120] on textarea "Hi {{first_name}}, Thank you to all who participated in our Resident Raffle! 🎉:…" at bounding box center [211, 129] width 320 height 63
click at [63, 127] on textarea "Hi {{first_name}}, Thank you to all who participated in our Resident Raffle! 🎉:…" at bounding box center [211, 129] width 320 height 63
paste textarea ":🎁"
click at [64, 127] on textarea "Hi {{first_name}}, Thank you to all who participated in our Resident Raffle! 🎉:…" at bounding box center [211, 129] width 320 height 63
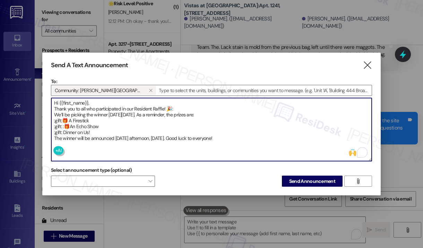
click at [61, 132] on textarea "Hi {{first_name}}, Thank you to all who participated in our Resident Raffle! 🎉:…" at bounding box center [211, 129] width 320 height 63
paste textarea ":🎁"
click at [64, 125] on textarea "Hi {{first_name}}, Thank you to all who participated in our Resident Raffle! 🎉:…" at bounding box center [211, 129] width 320 height 63
click at [62, 119] on textarea "Hi {{first_name}}, Thank you to all who participated in our Resident Raffle! 🎉:…" at bounding box center [211, 129] width 320 height 63
click at [62, 132] on textarea "Hi {{first_name}}, Thank you to all who participated in our Resident Raffle! 🎉:…" at bounding box center [211, 129] width 320 height 63
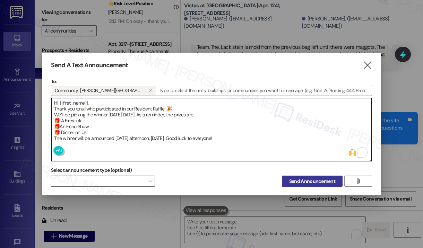
type textarea "Hi {{first_name}}, Thank you to all who participated in our Resident Raffle! 🎉:…"
click at [306, 180] on span "Send Announcement" at bounding box center [312, 181] width 46 height 7
